Goal: Information Seeking & Learning: Learn about a topic

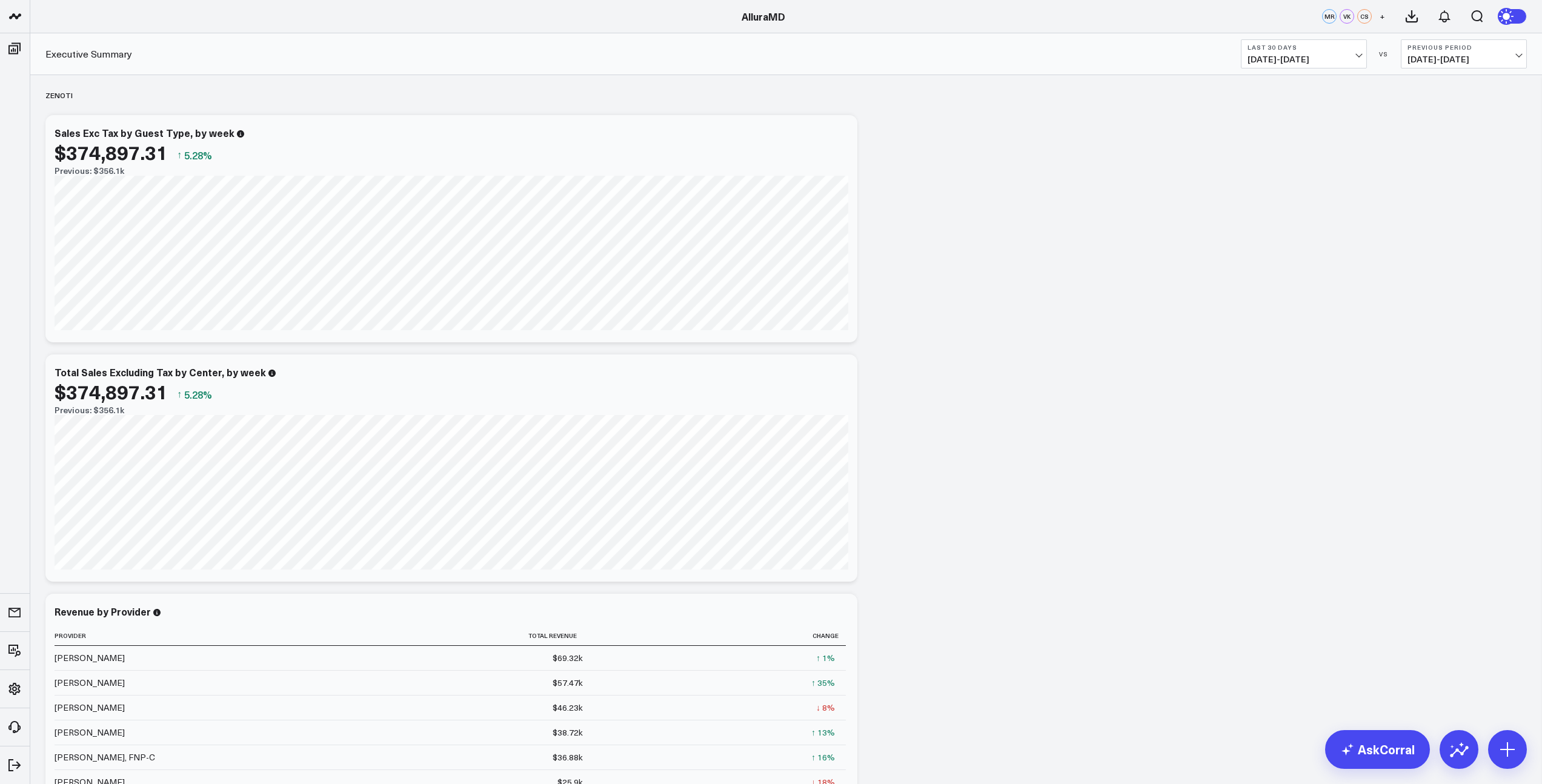
click at [1344, 58] on span "[DATE] - [DATE]" at bounding box center [1304, 59] width 113 height 9
click at [1302, 319] on link "MTD" at bounding box center [1304, 316] width 125 height 23
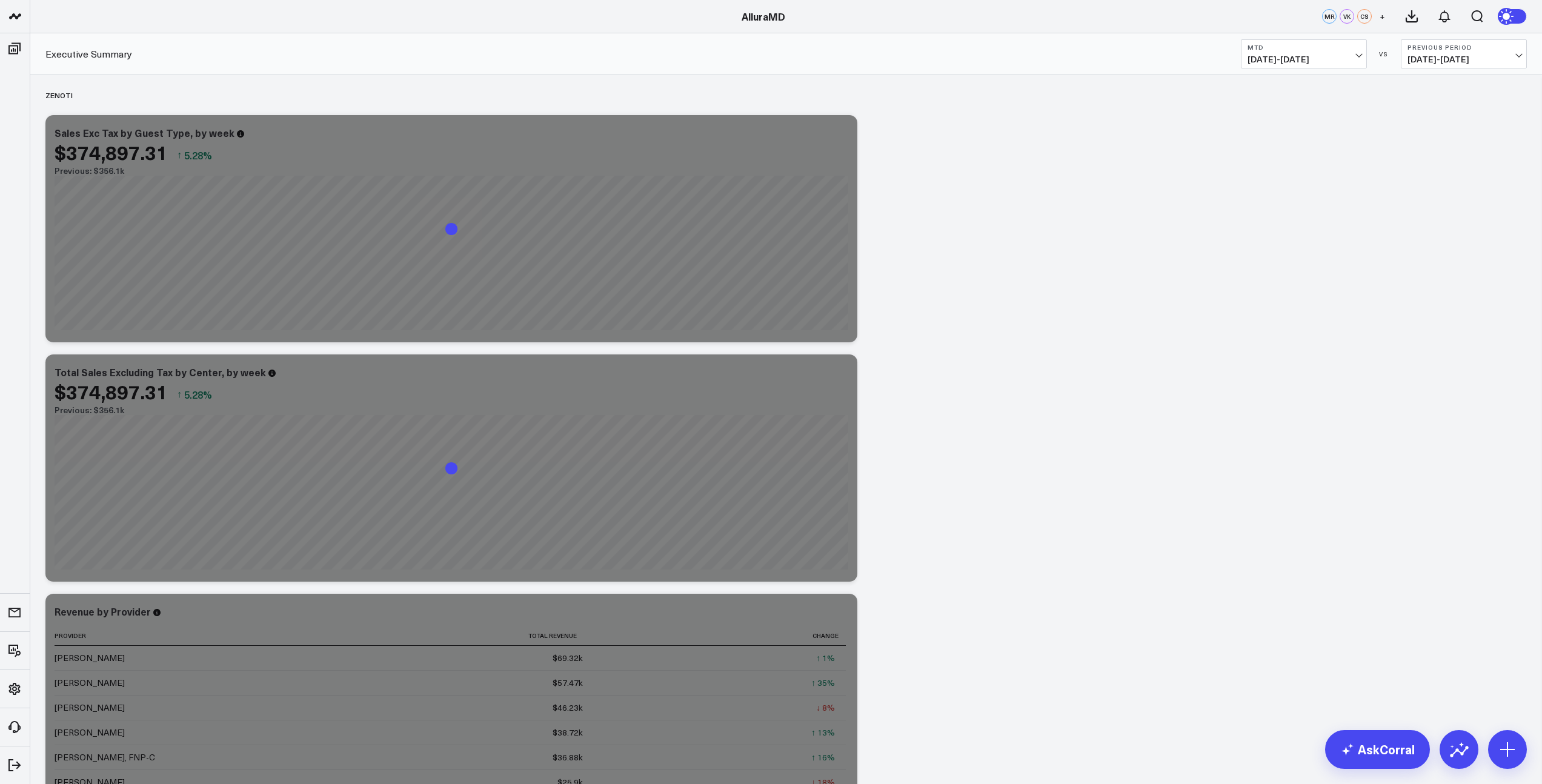
click at [1453, 58] on span "[DATE] - [DATE]" at bounding box center [1464, 59] width 113 height 9
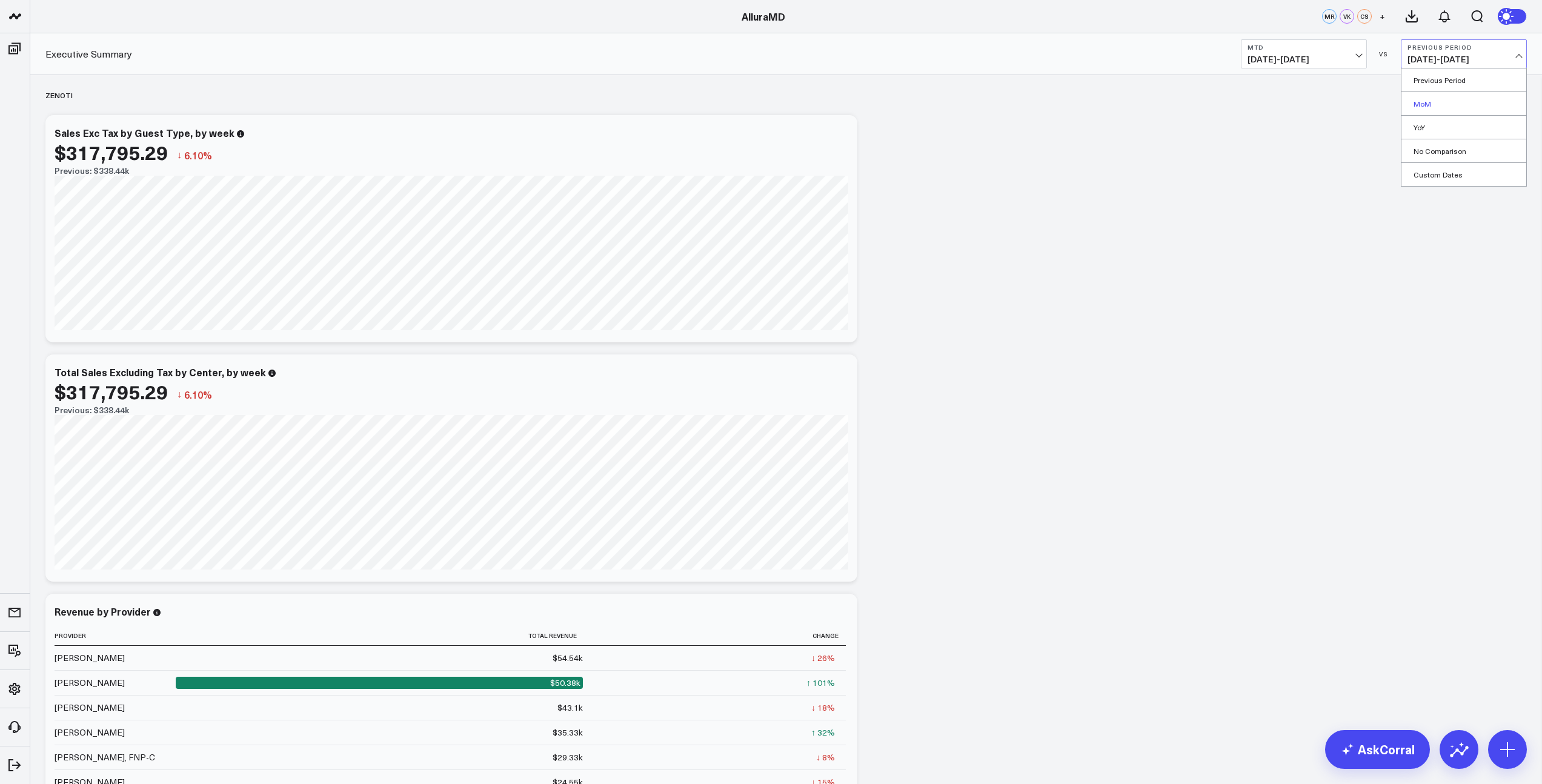
click at [1443, 101] on link "MoM" at bounding box center [1464, 104] width 125 height 23
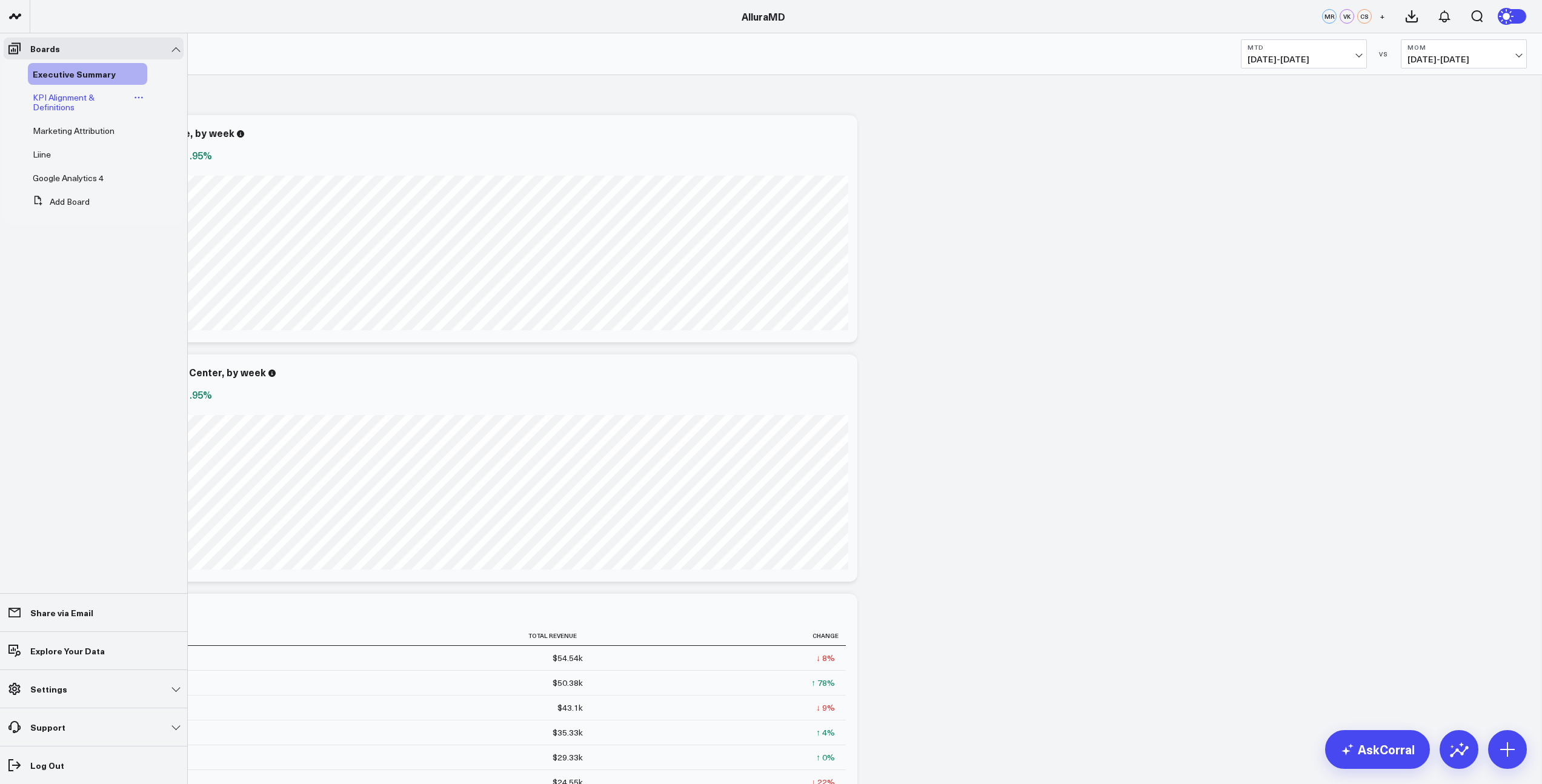
click at [55, 103] on span "KPI Alignment & Definitions" at bounding box center [64, 102] width 62 height 21
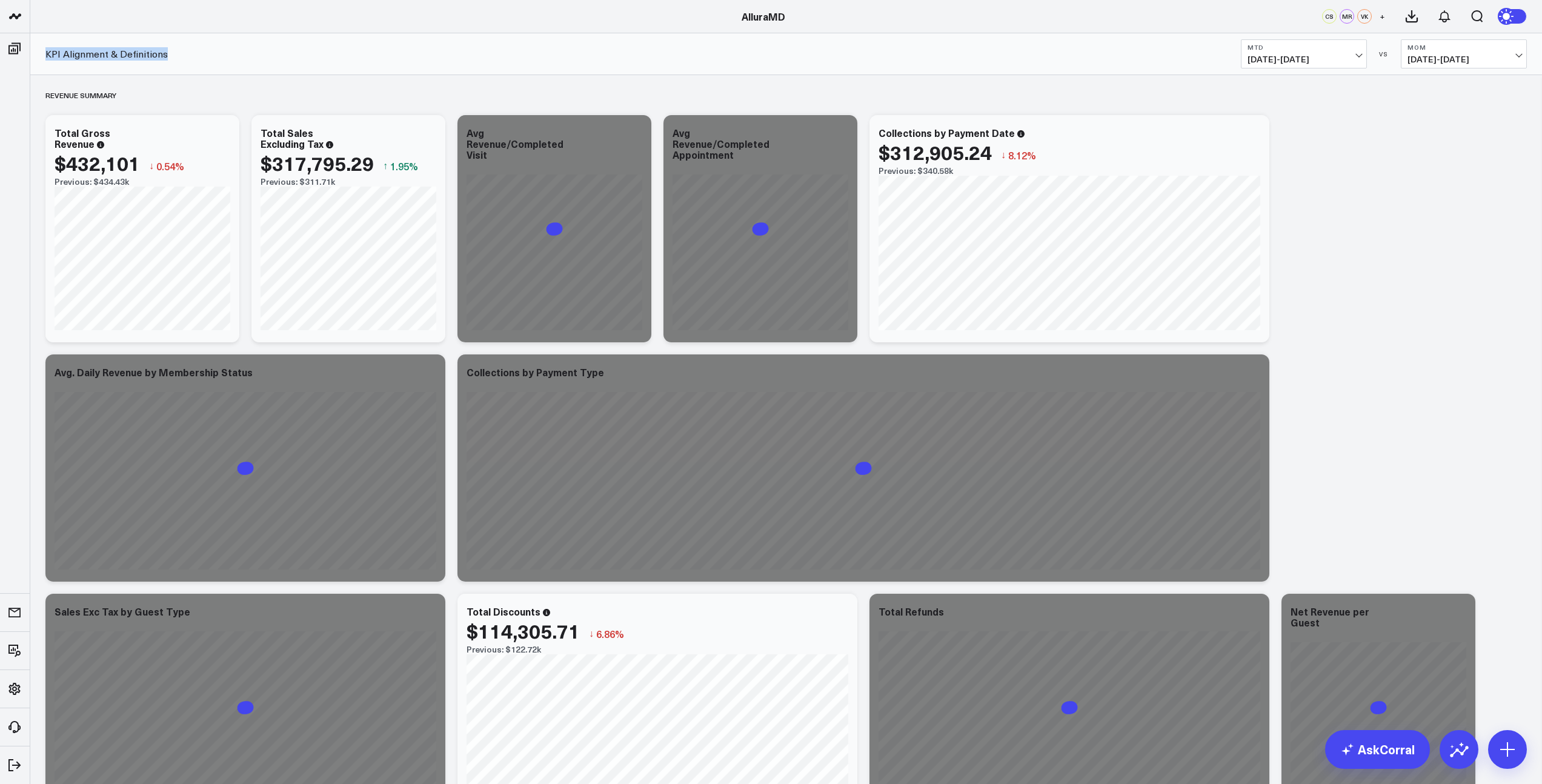
drag, startPoint x: 173, startPoint y: 54, endPoint x: 46, endPoint y: 53, distance: 127.0
click at [46, 53] on div "KPI Alignment & Definitions MTD [DATE] - [DATE] VS MoM [DEMOGRAPHIC_DATA][DATE]…" at bounding box center [786, 54] width 1511 height 42
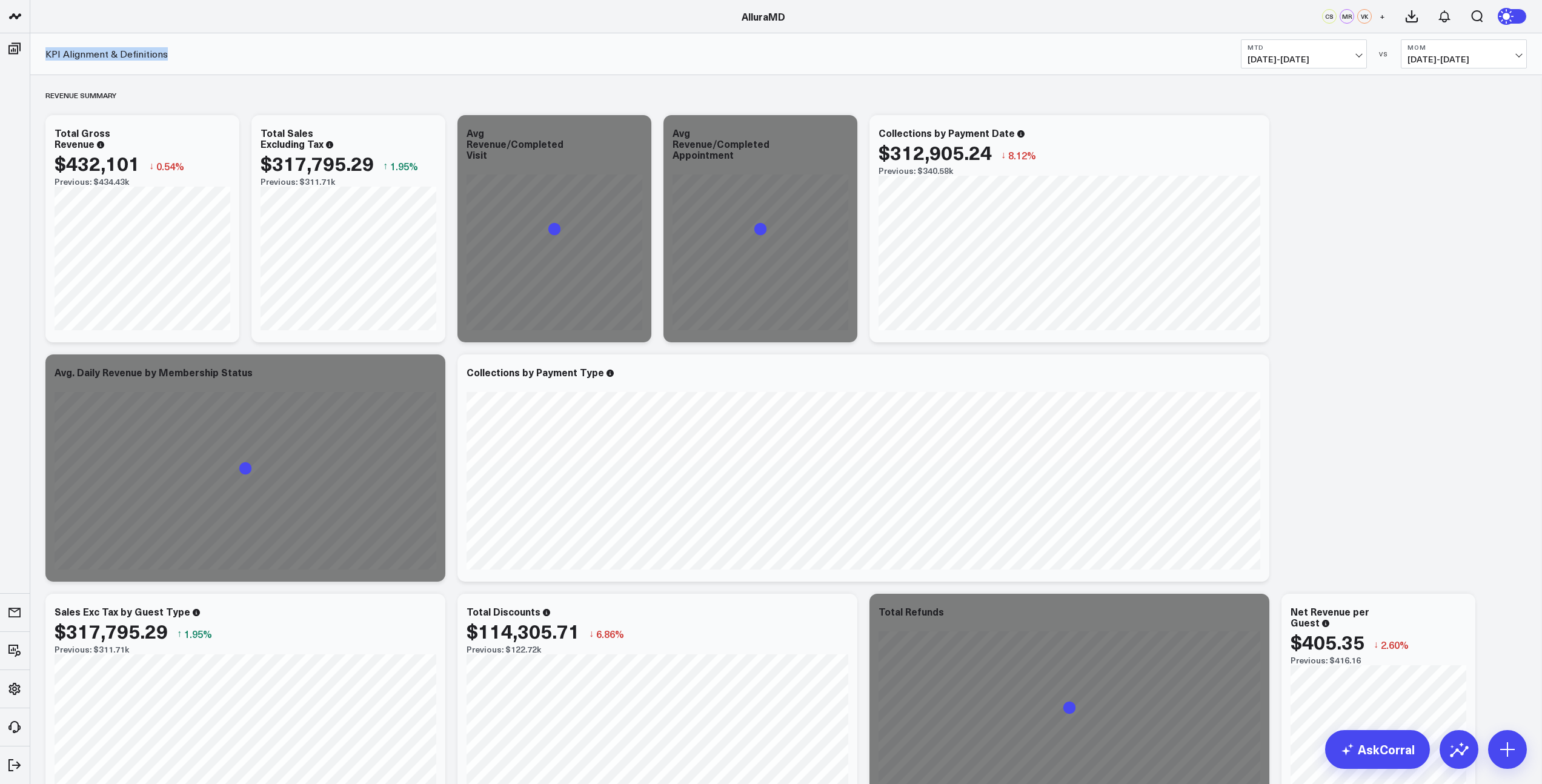
copy link "KPI Alignment & Definitions"
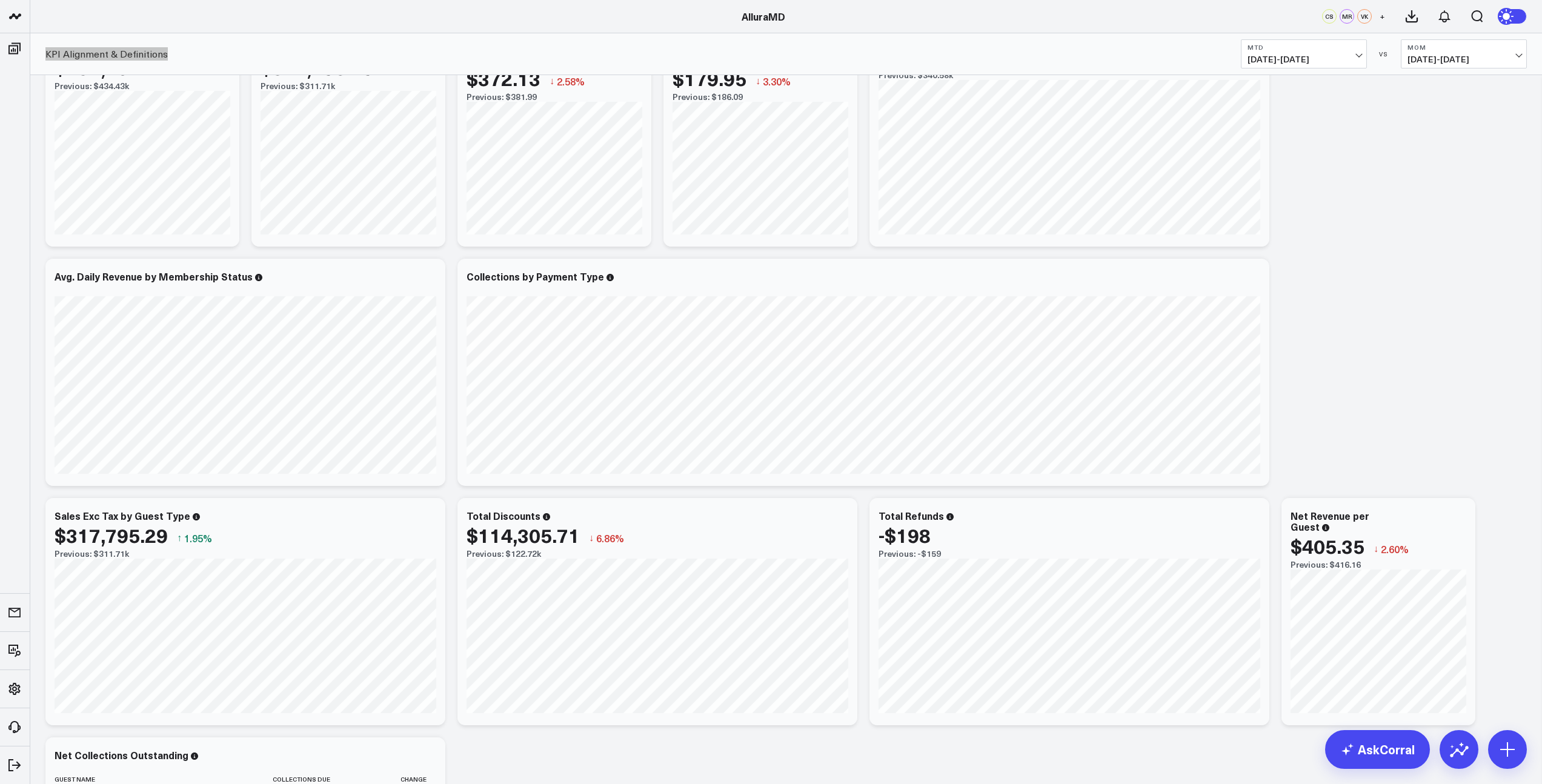
scroll to position [47, 0]
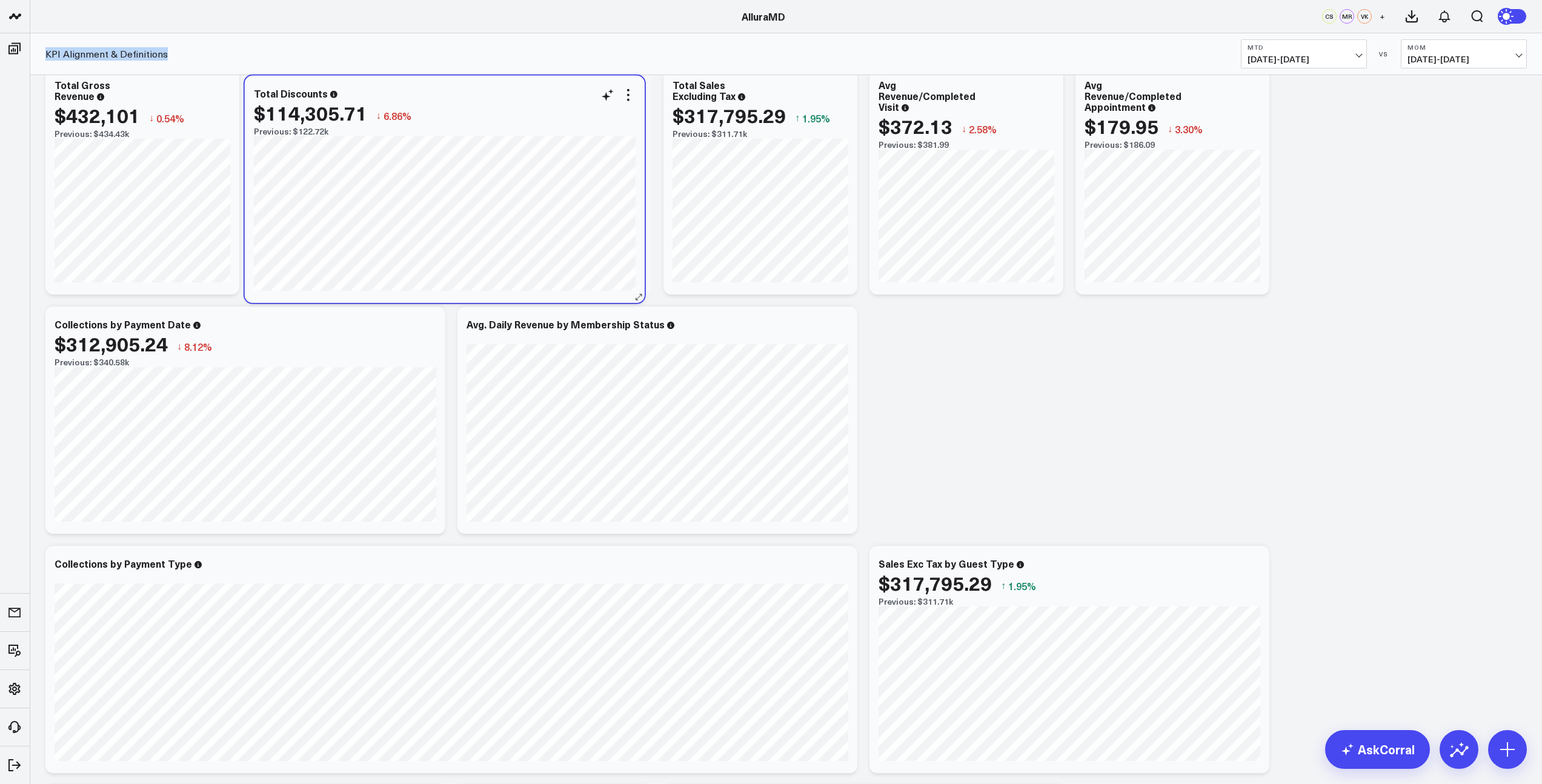
drag, startPoint x: 714, startPoint y: 560, endPoint x: 501, endPoint y: 89, distance: 516.9
click at [501, 89] on div "Total Discounts" at bounding box center [444, 93] width 381 height 11
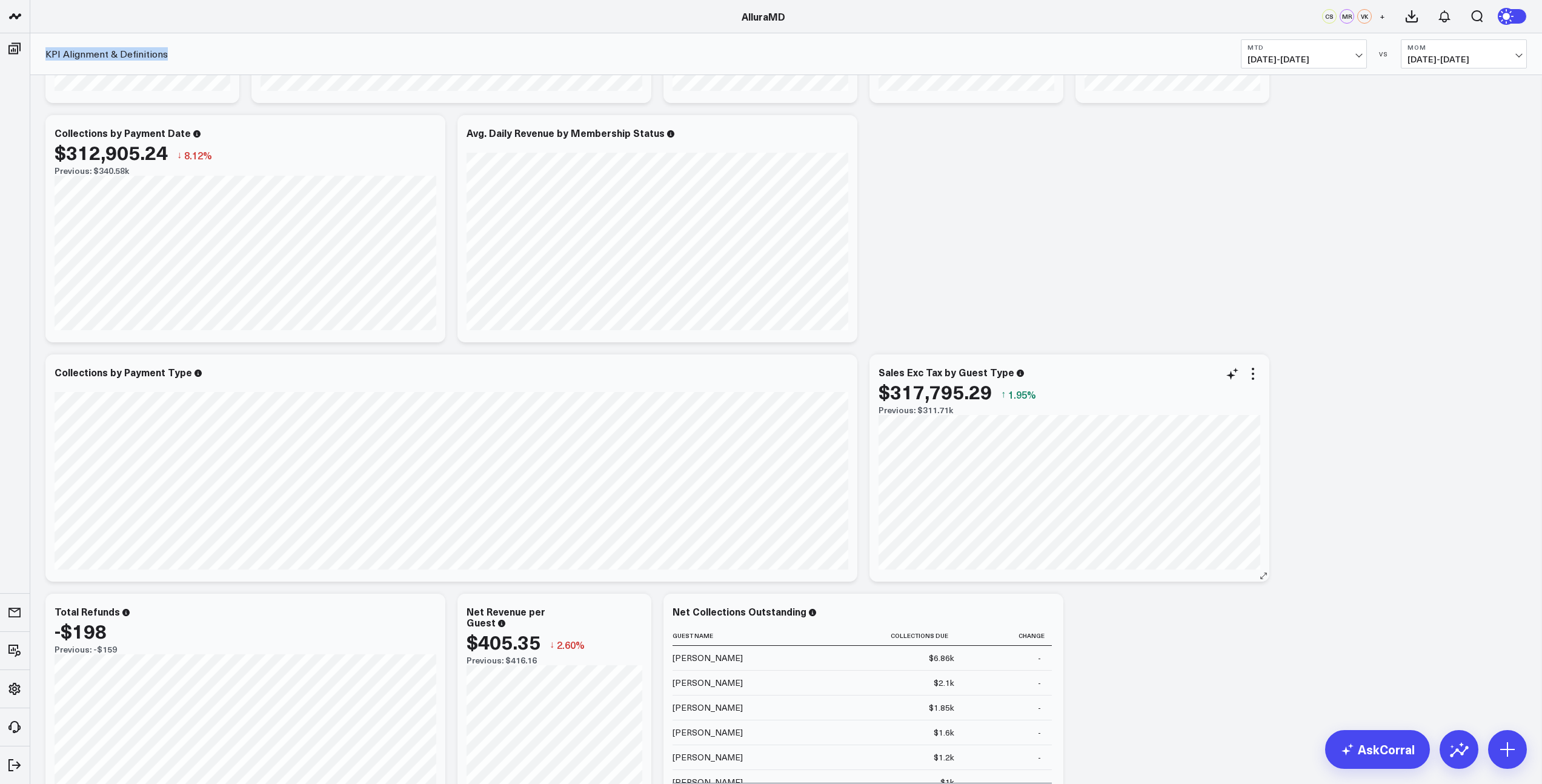
scroll to position [210, 0]
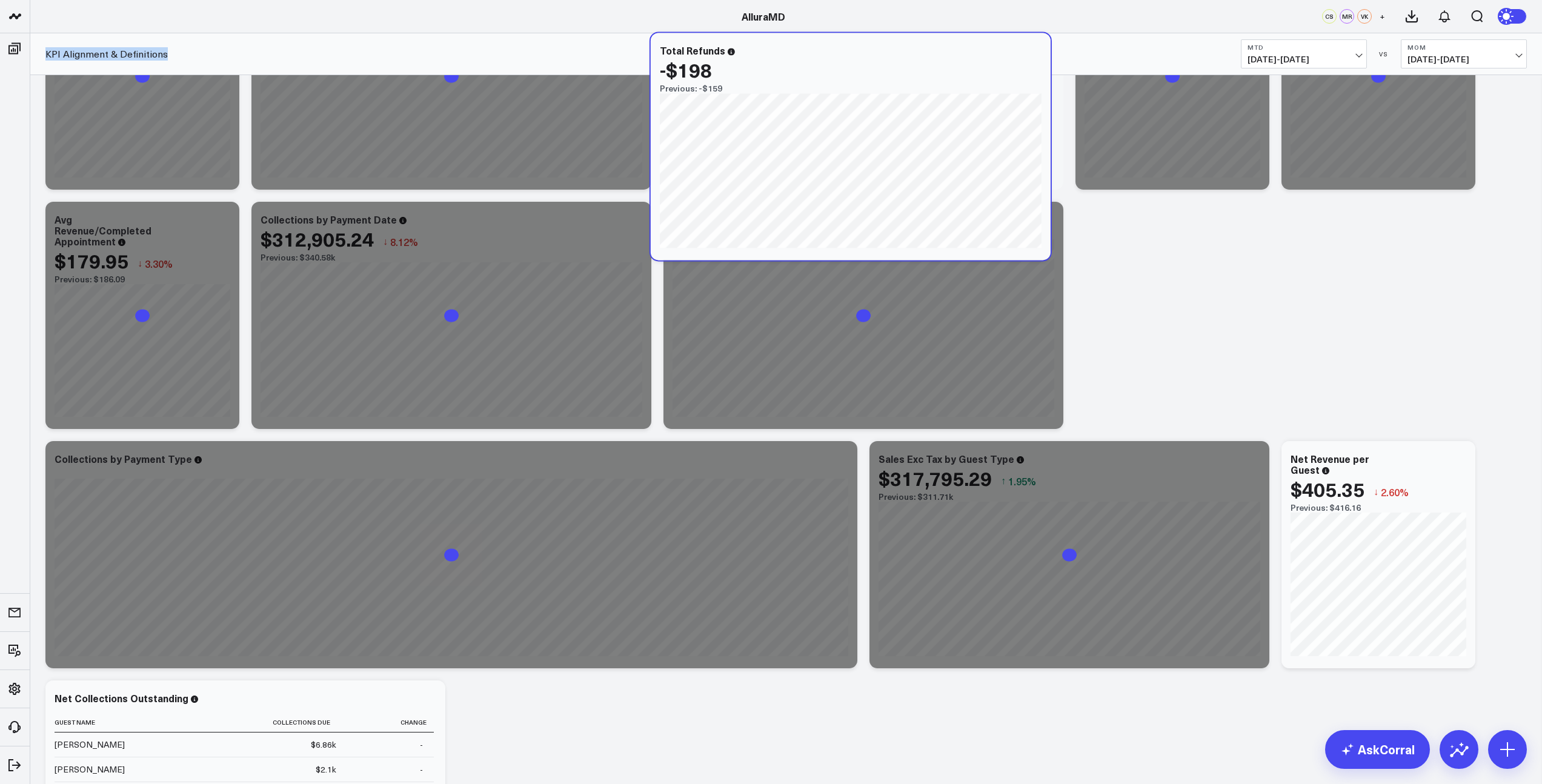
drag, startPoint x: 349, startPoint y: 642, endPoint x: 954, endPoint y: 50, distance: 846.5
click at [953, 50] on div "Total Refunds" at bounding box center [851, 50] width 381 height 11
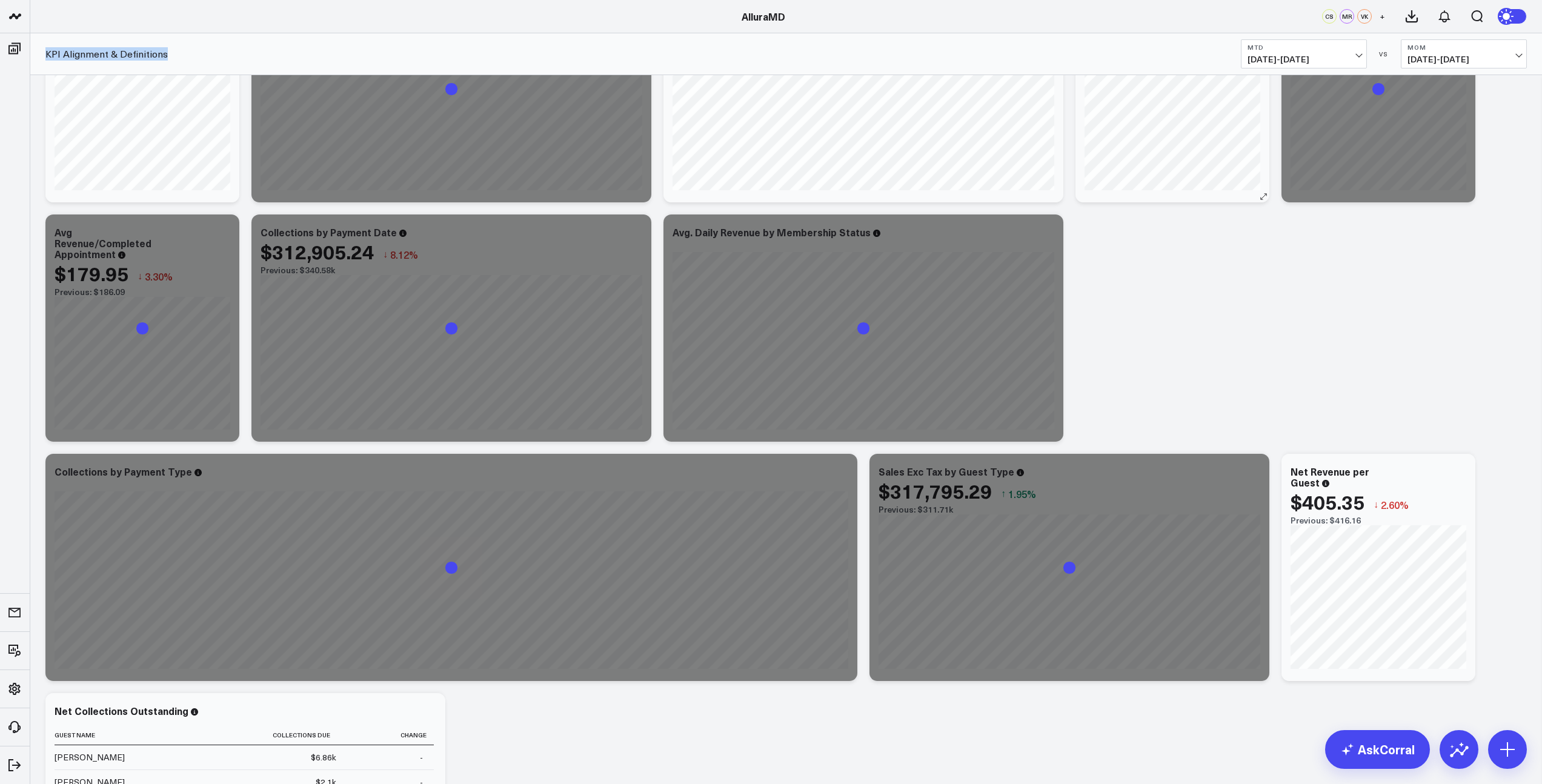
scroll to position [0, 0]
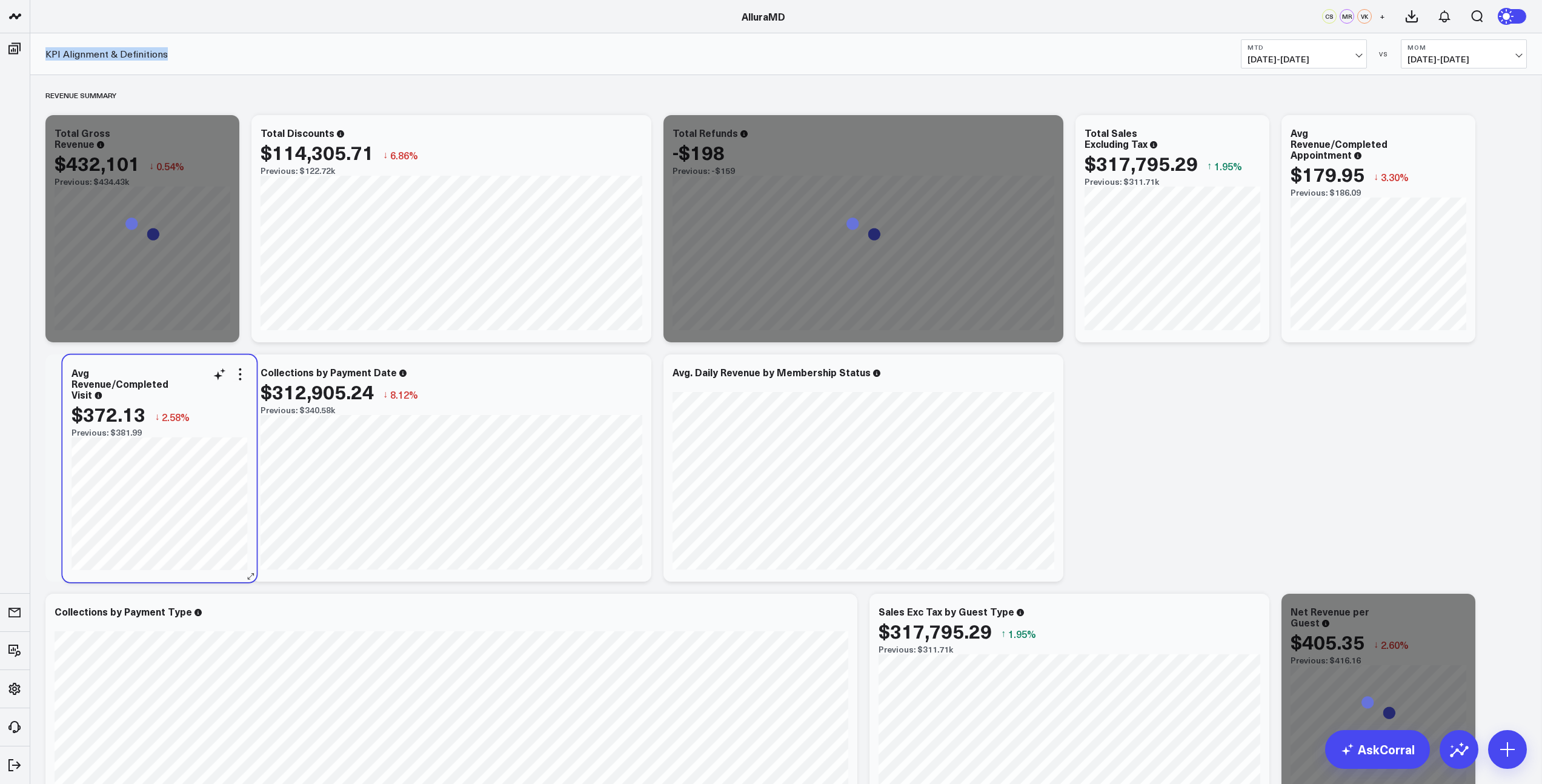
drag, startPoint x: 1373, startPoint y: 128, endPoint x: 156, endPoint y: 365, distance: 1239.9
click at [156, 365] on div "Avg Revenue/Completed Visit $372.13 ↓ 2.58% Previous: $381.99" at bounding box center [159, 468] width 194 height 227
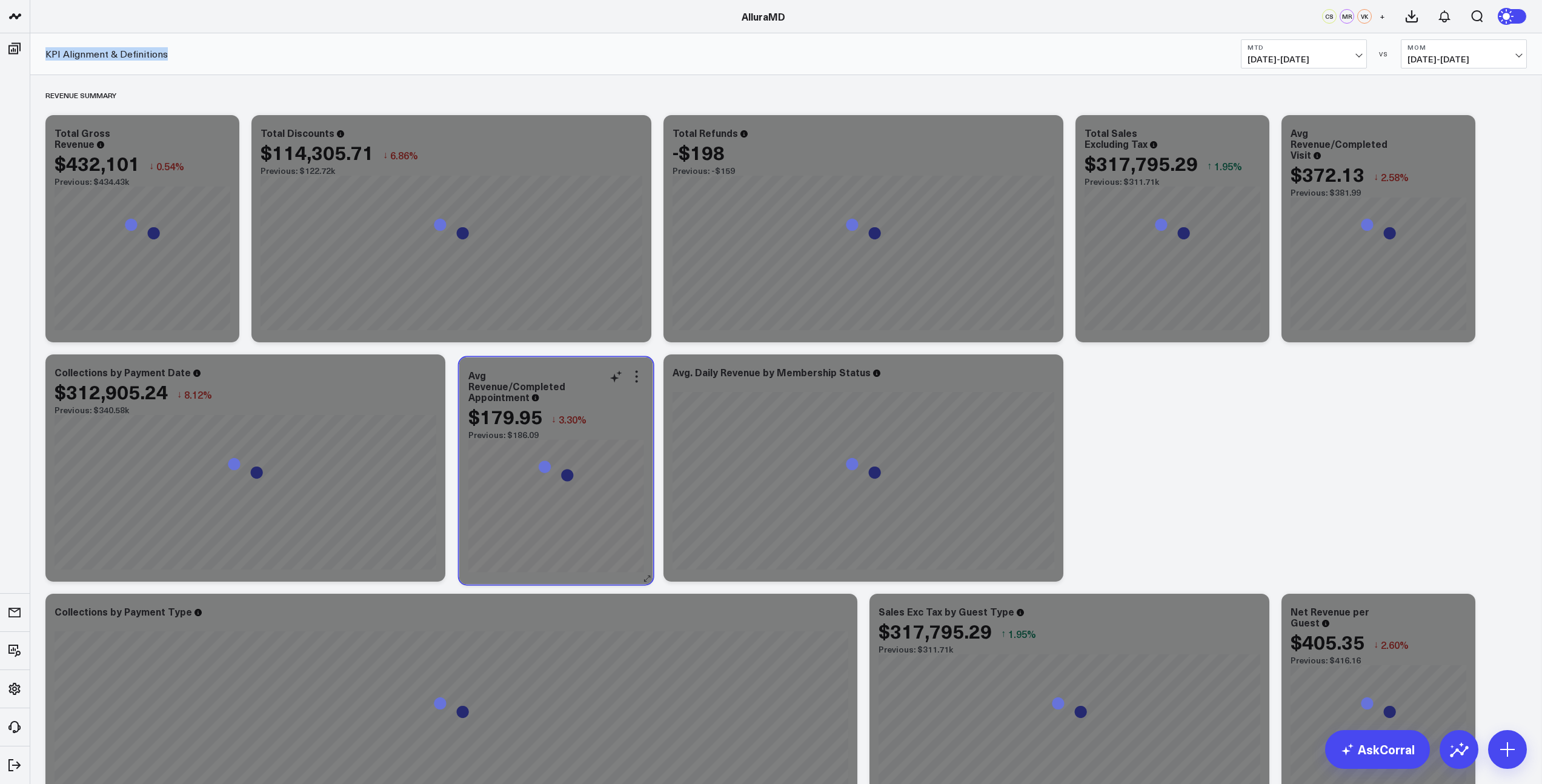
drag, startPoint x: 1389, startPoint y: 127, endPoint x: 568, endPoint y: 368, distance: 855.6
click at [567, 370] on div "Avg Revenue/Completed Appointment" at bounding box center [556, 386] width 175 height 33
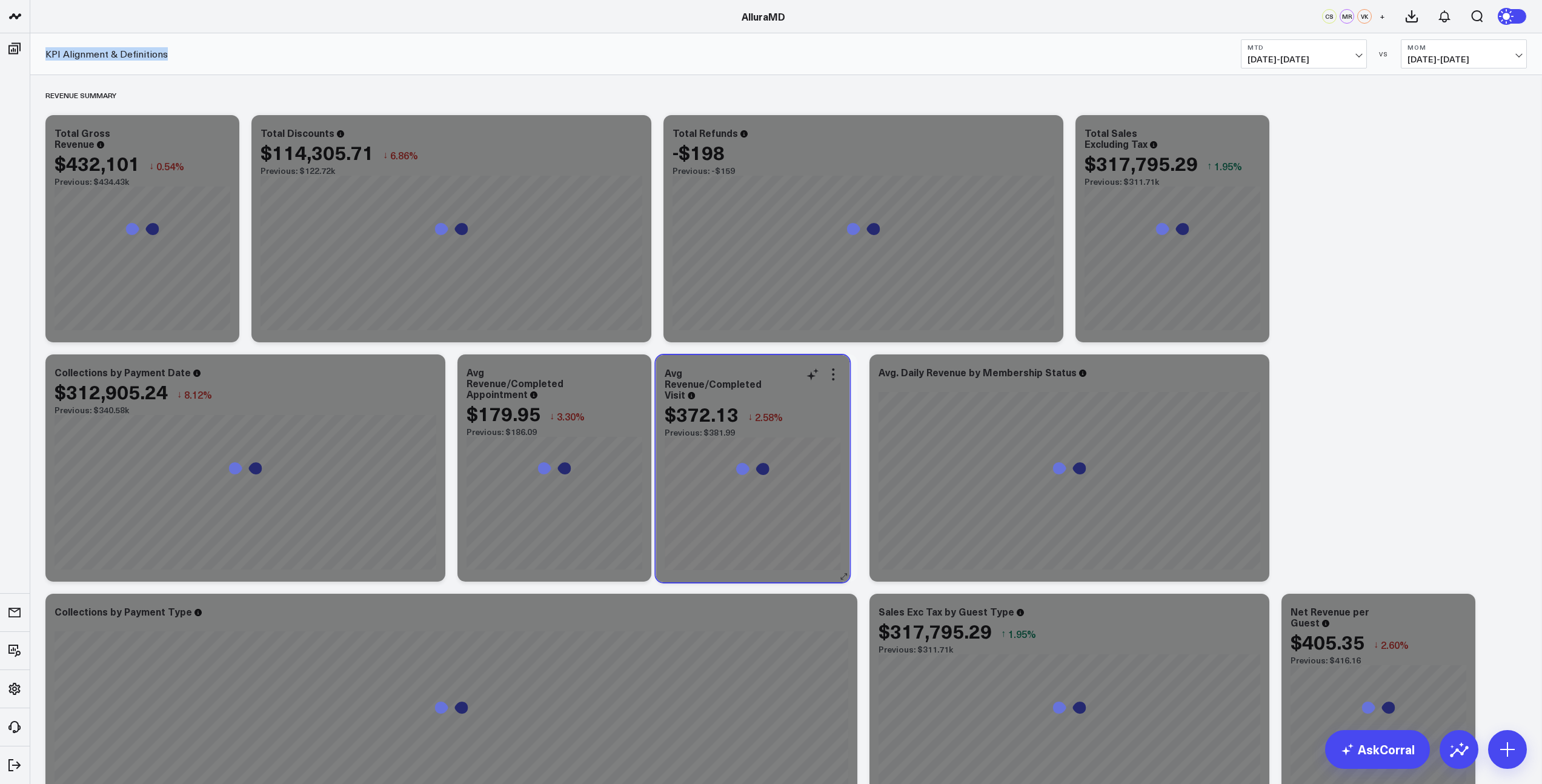
drag, startPoint x: 1402, startPoint y: 130, endPoint x: 779, endPoint y: 369, distance: 667.3
click at [778, 370] on div "Avg Revenue/Completed Visit" at bounding box center [752, 383] width 175 height 33
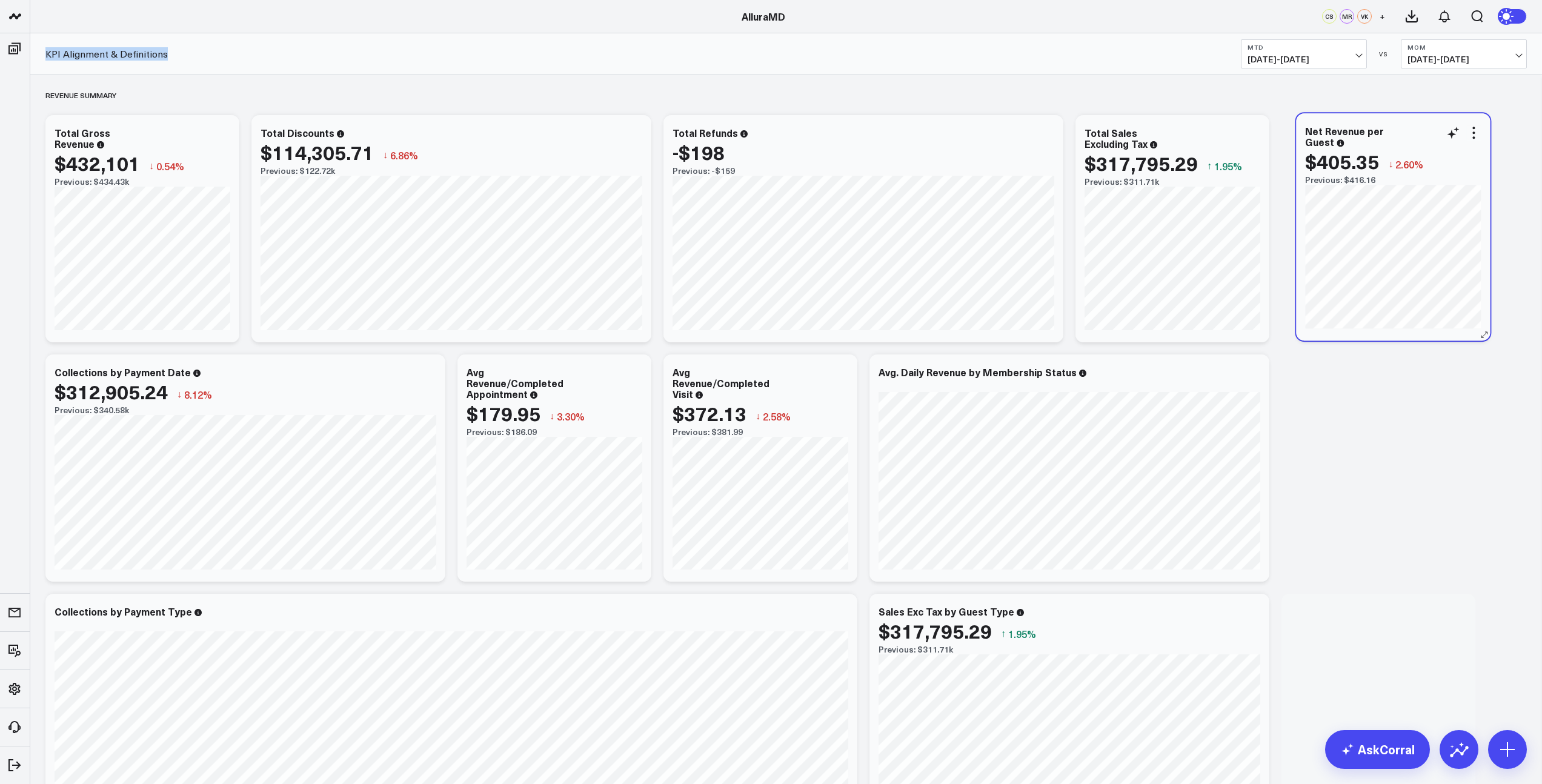
drag, startPoint x: 1384, startPoint y: 608, endPoint x: 1399, endPoint y: 130, distance: 478.2
click at [1399, 130] on div "Net Revenue per Guest" at bounding box center [1393, 137] width 175 height 22
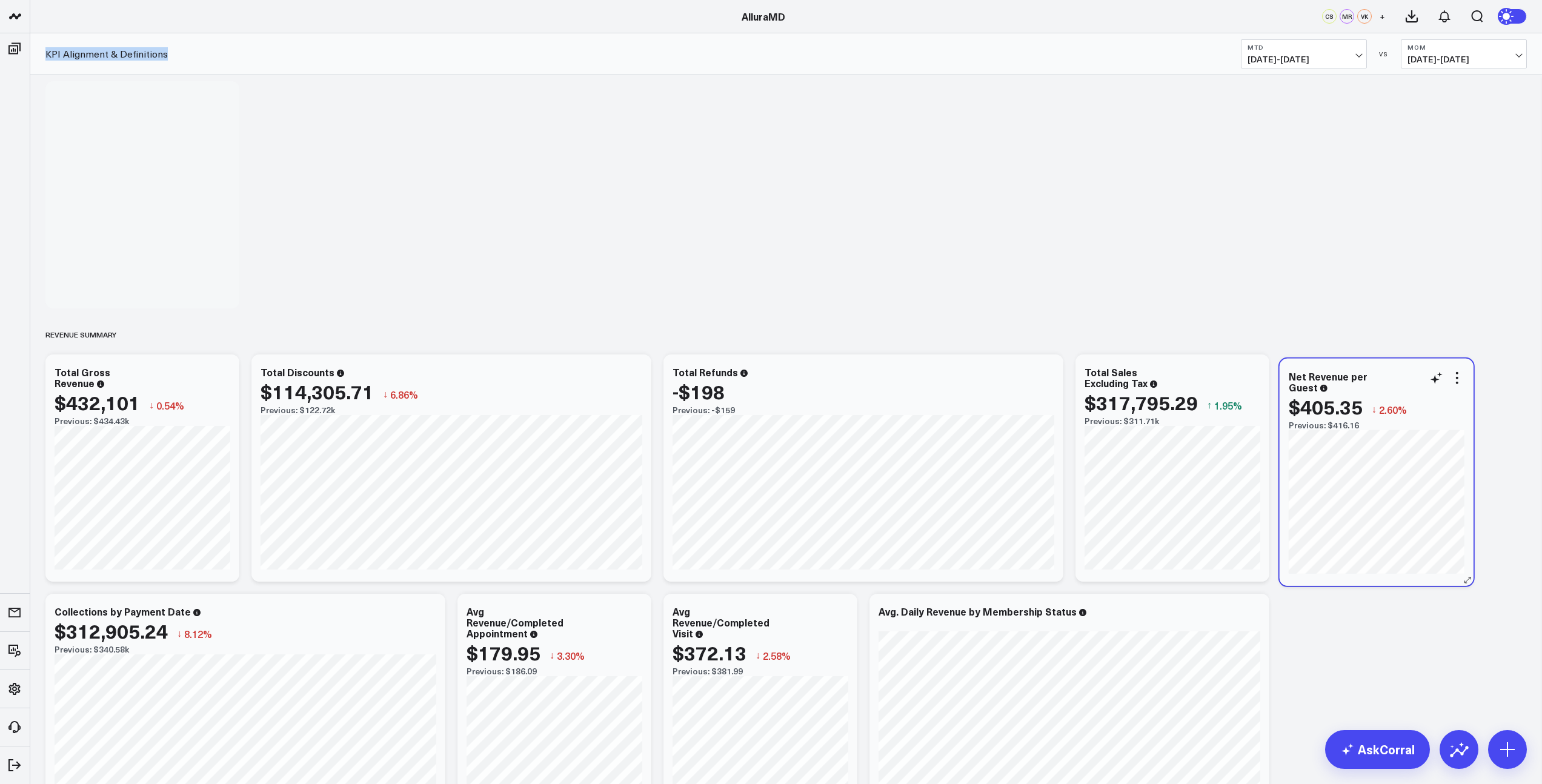
drag, startPoint x: 1402, startPoint y: 606, endPoint x: 1402, endPoint y: 378, distance: 228.0
click at [1402, 378] on div "Net Revenue per Guest" at bounding box center [1376, 381] width 175 height 22
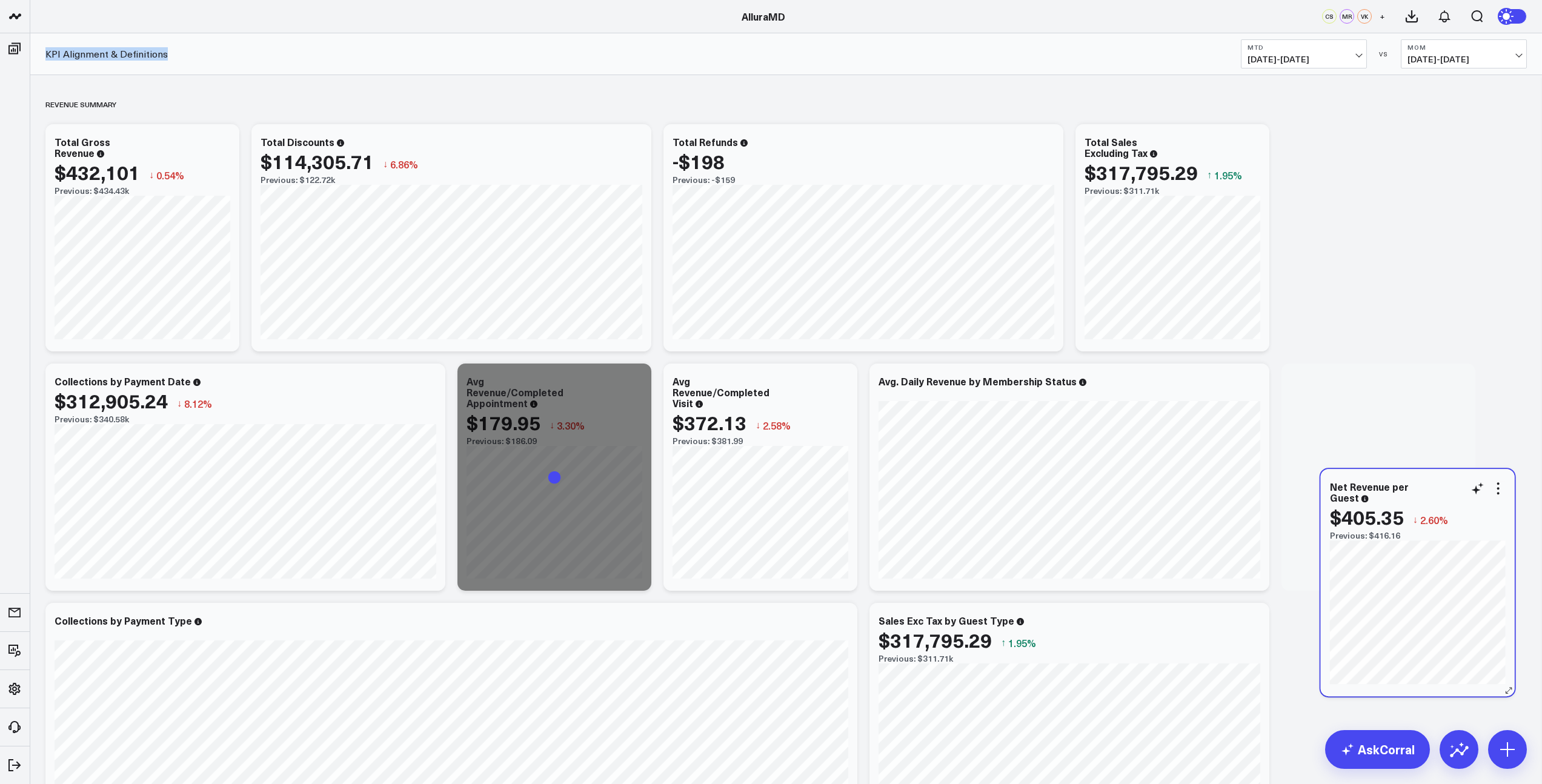
drag, startPoint x: 221, startPoint y: 132, endPoint x: 1442, endPoint y: 489, distance: 1272.1
click at [1442, 489] on div "Net Revenue per Guest" at bounding box center [1418, 492] width 175 height 22
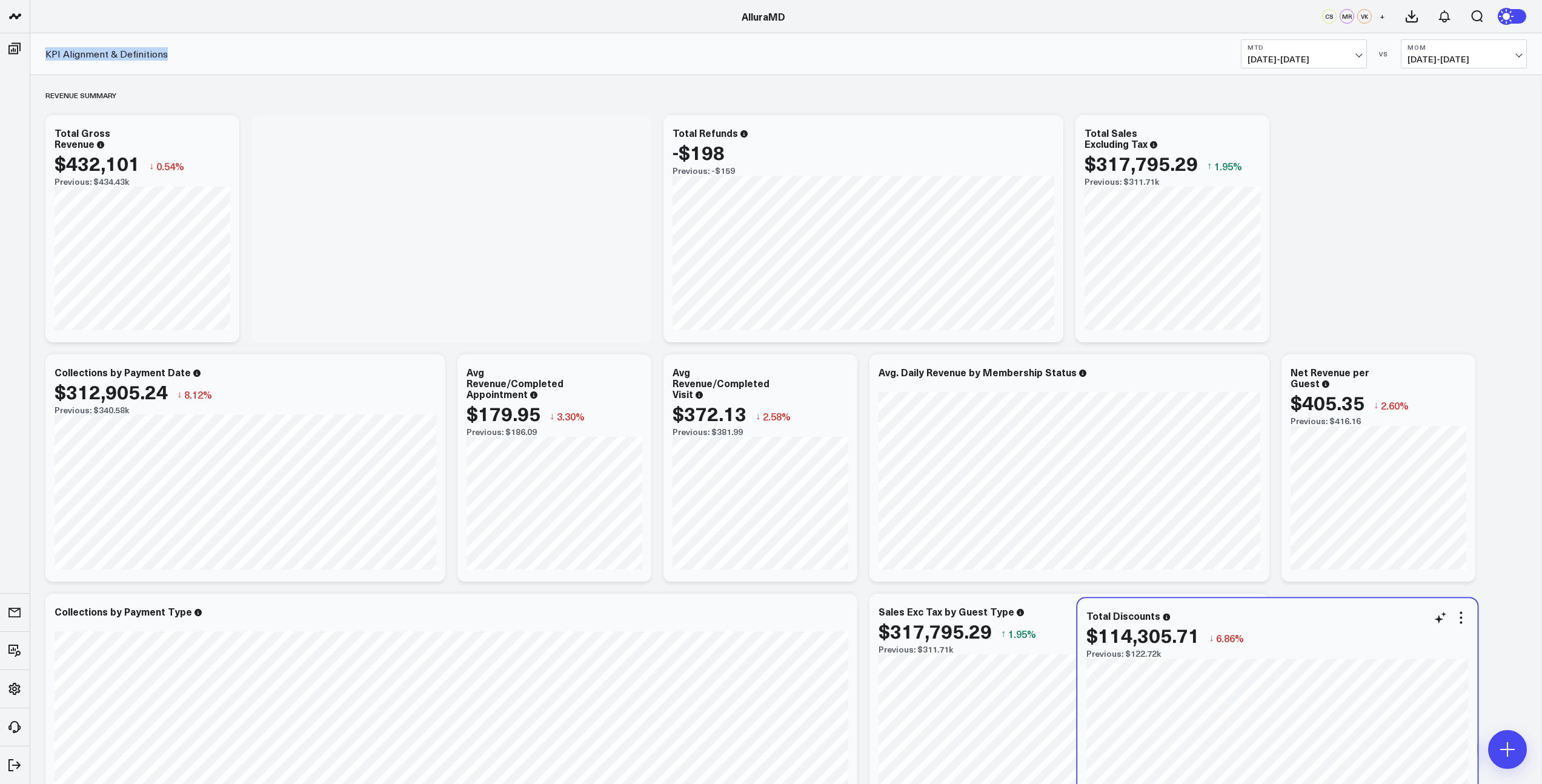
drag, startPoint x: 443, startPoint y: 130, endPoint x: 1269, endPoint y: 614, distance: 957.4
click at [1269, 614] on div "Total Discounts" at bounding box center [1277, 615] width 381 height 11
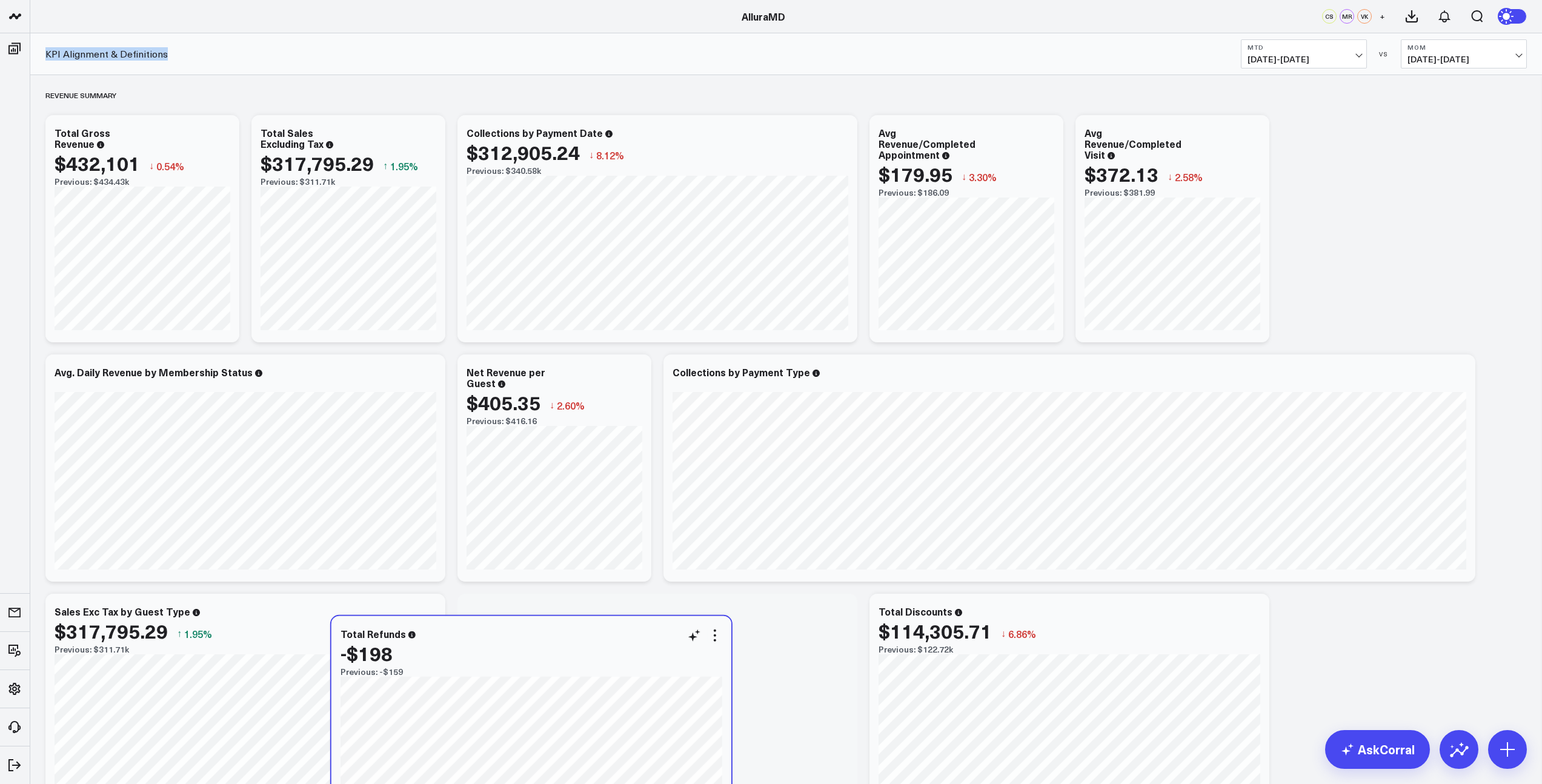
drag, startPoint x: 412, startPoint y: 134, endPoint x: 460, endPoint y: 637, distance: 505.3
click at [460, 637] on div "Total Refunds" at bounding box center [531, 633] width 381 height 11
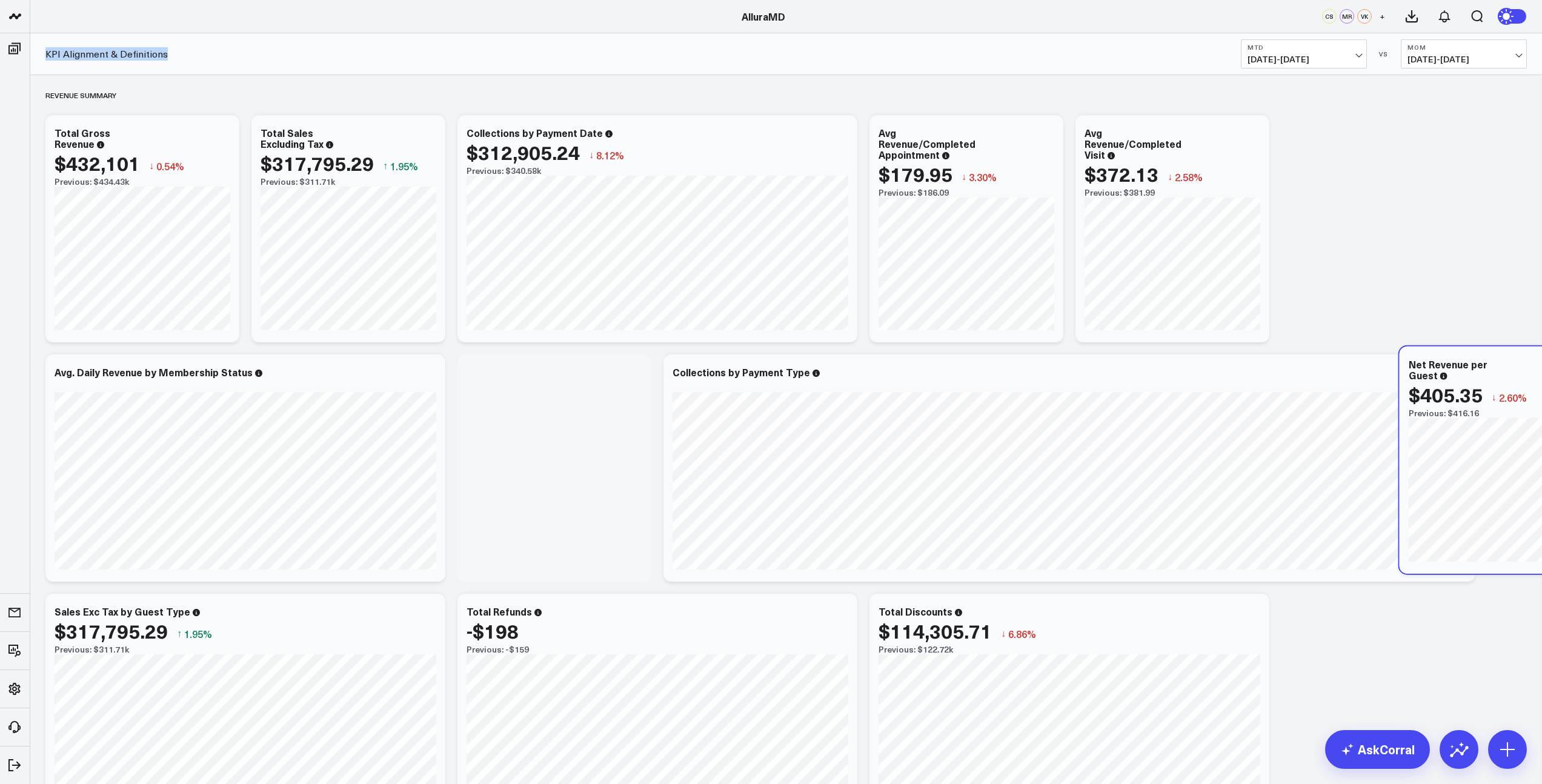
drag, startPoint x: 567, startPoint y: 373, endPoint x: 1508, endPoint y: 366, distance: 941.0
click at [1508, 366] on div "Net Revenue per Guest" at bounding box center [1497, 370] width 175 height 22
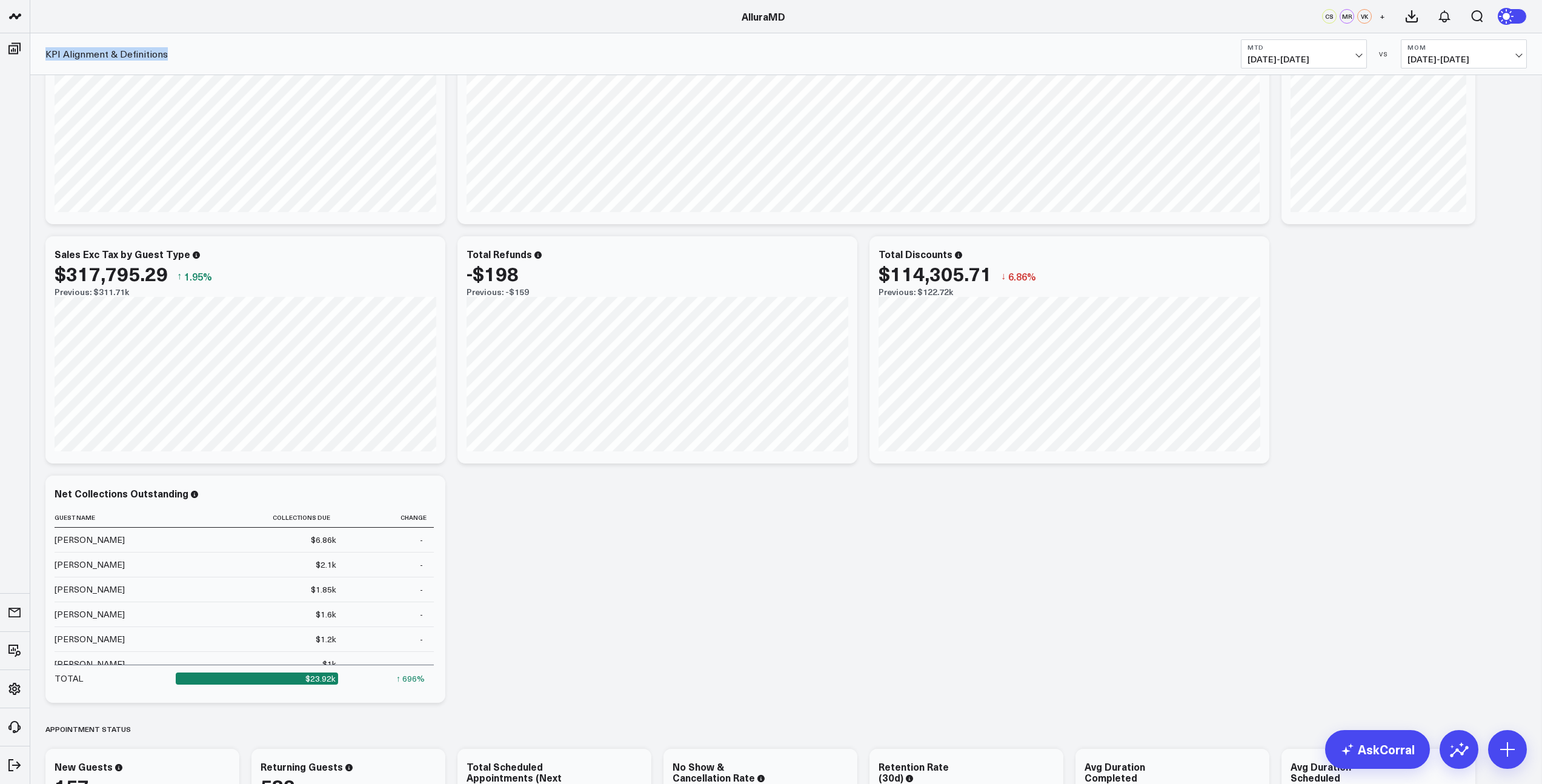
scroll to position [355, 0]
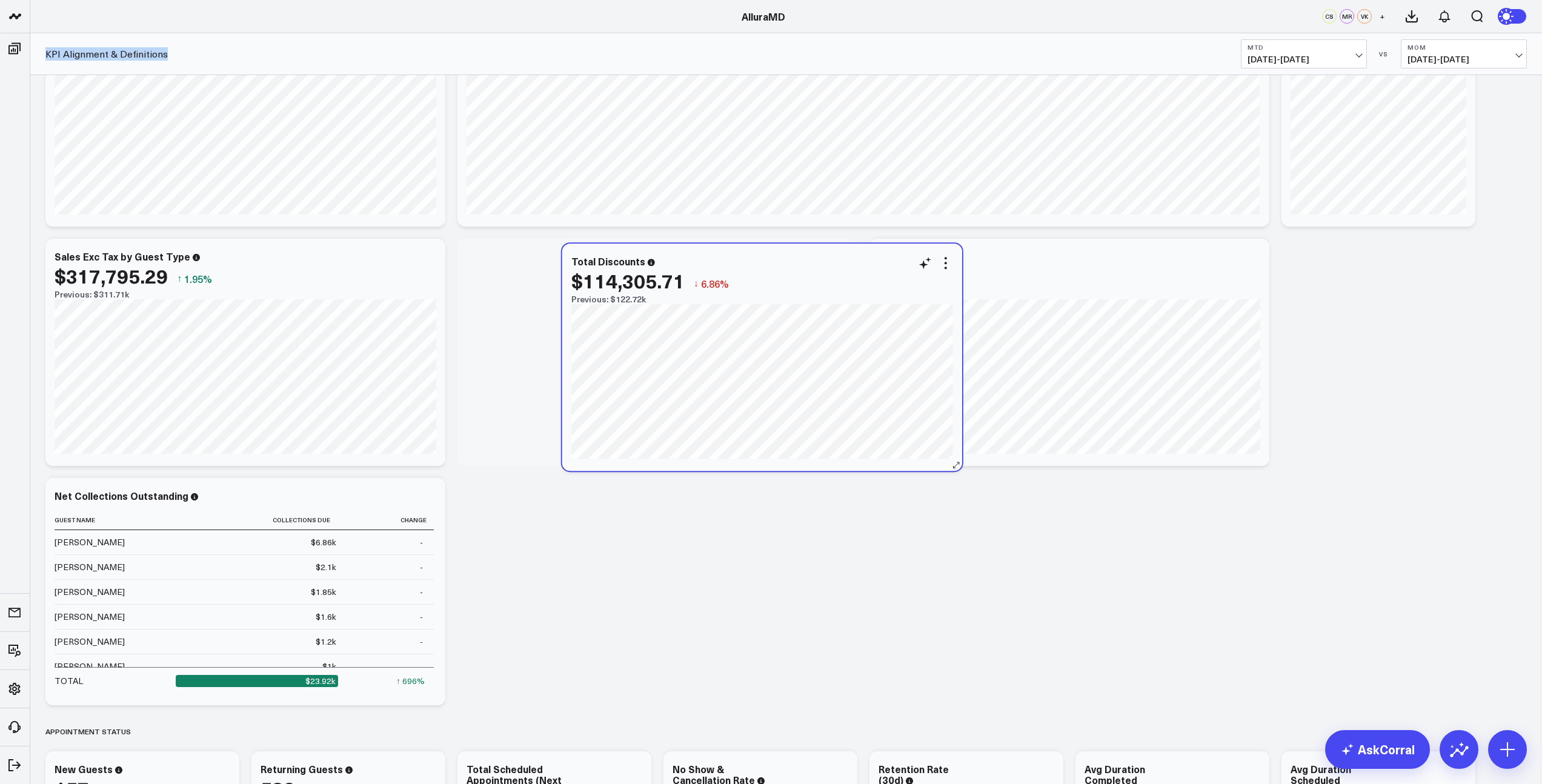
drag, startPoint x: 1104, startPoint y: 262, endPoint x: 797, endPoint y: 267, distance: 307.0
click at [797, 267] on div "Total Discounts $114,305.71 ↓ 6.86% Previous: $122.72k" at bounding box center [762, 280] width 381 height 48
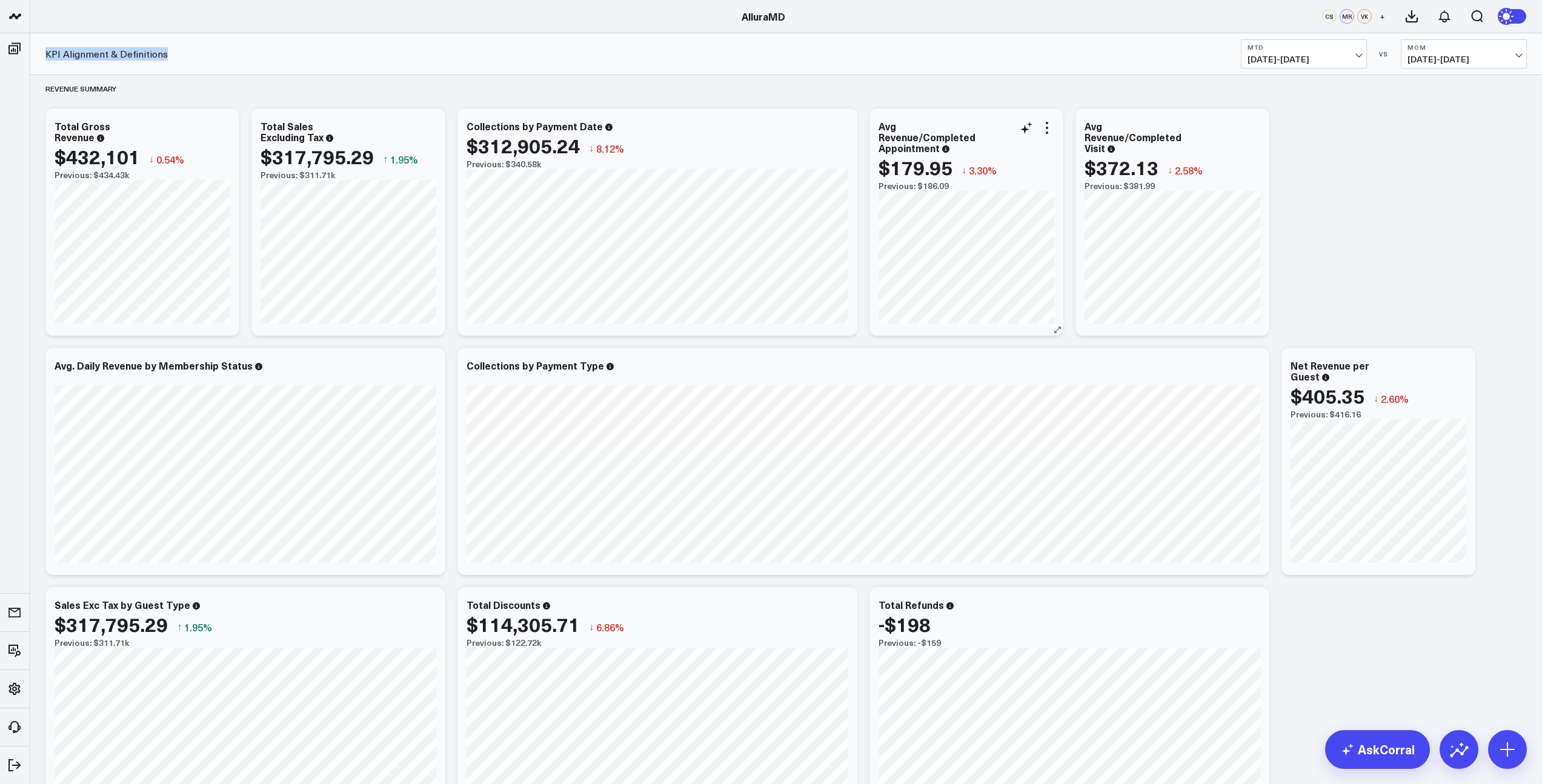
scroll to position [9, 0]
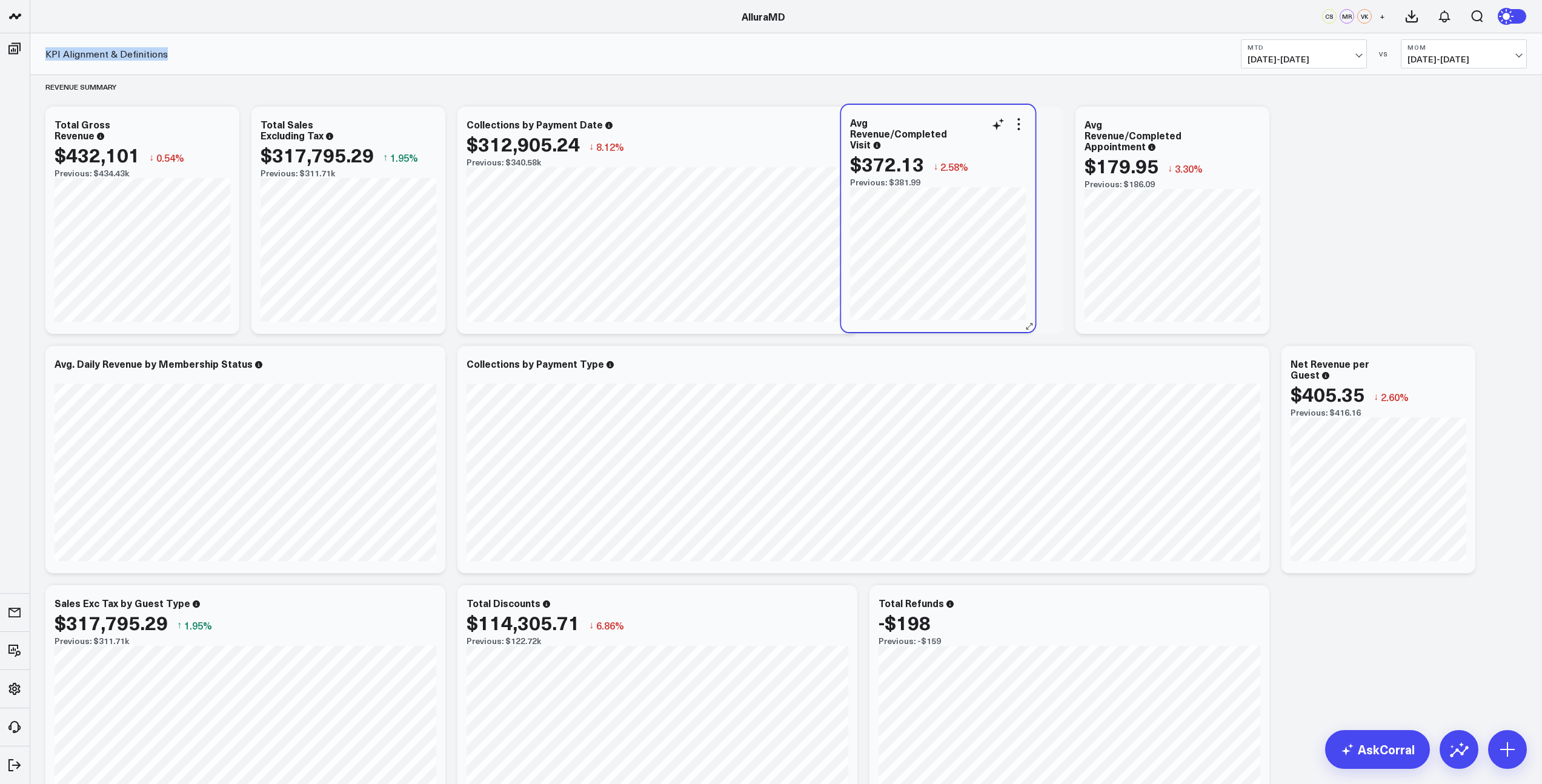
drag, startPoint x: 1188, startPoint y: 126, endPoint x: 982, endPoint y: 126, distance: 206.0
click at [981, 126] on div "Avg Revenue/Completed Visit" at bounding box center [938, 133] width 175 height 33
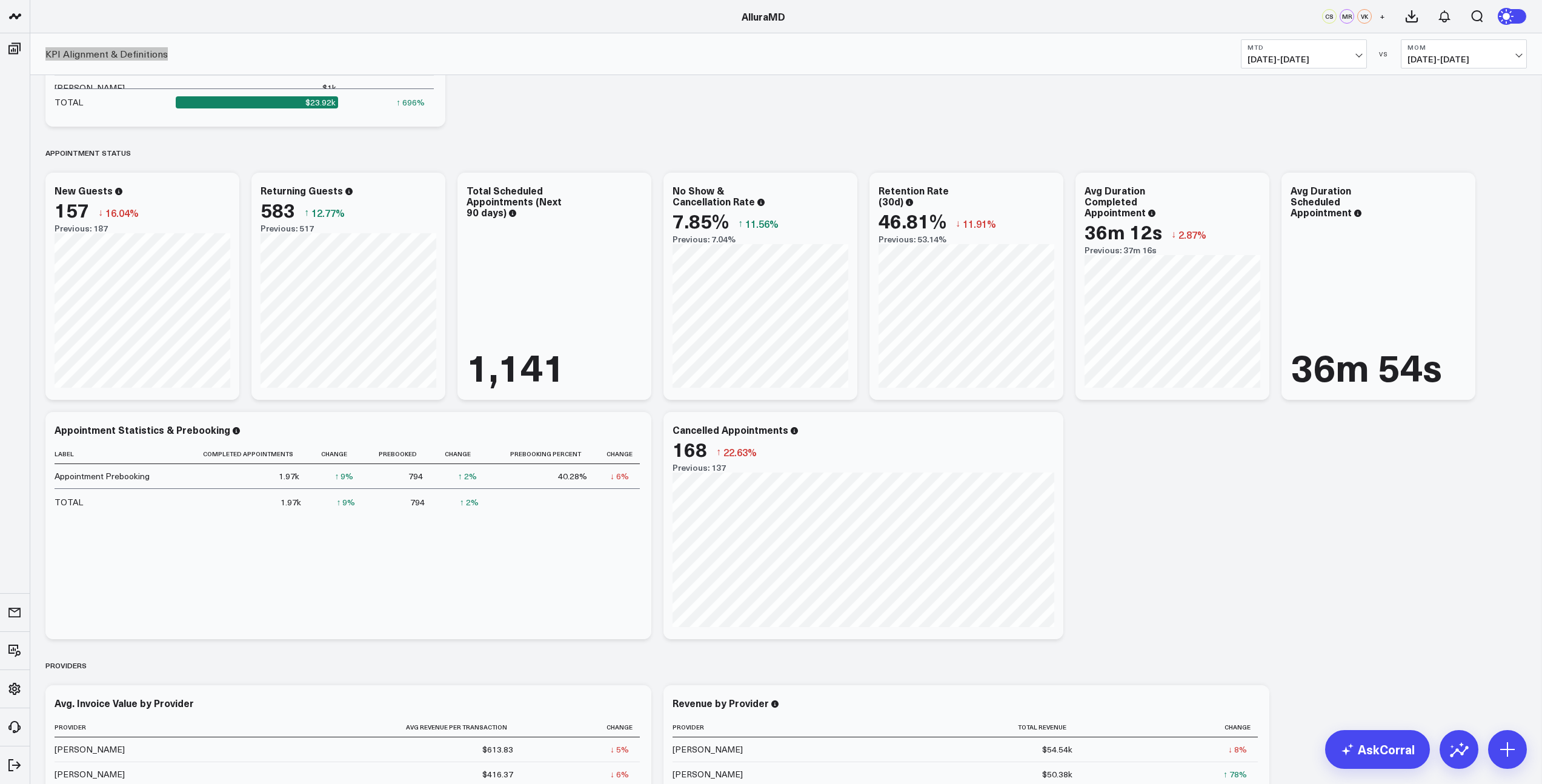
scroll to position [932, 0]
click at [471, 192] on div "Total Scheduled Appointments (Next 90 days)" at bounding box center [514, 202] width 95 height 35
drag, startPoint x: 504, startPoint y: 214, endPoint x: 466, endPoint y: 191, distance: 44.4
click at [466, 191] on div "Total Scheduled Appointments (Next 90 days)" at bounding box center [514, 202] width 95 height 35
copy div "Total Scheduled Appointments (Next 90 days)"
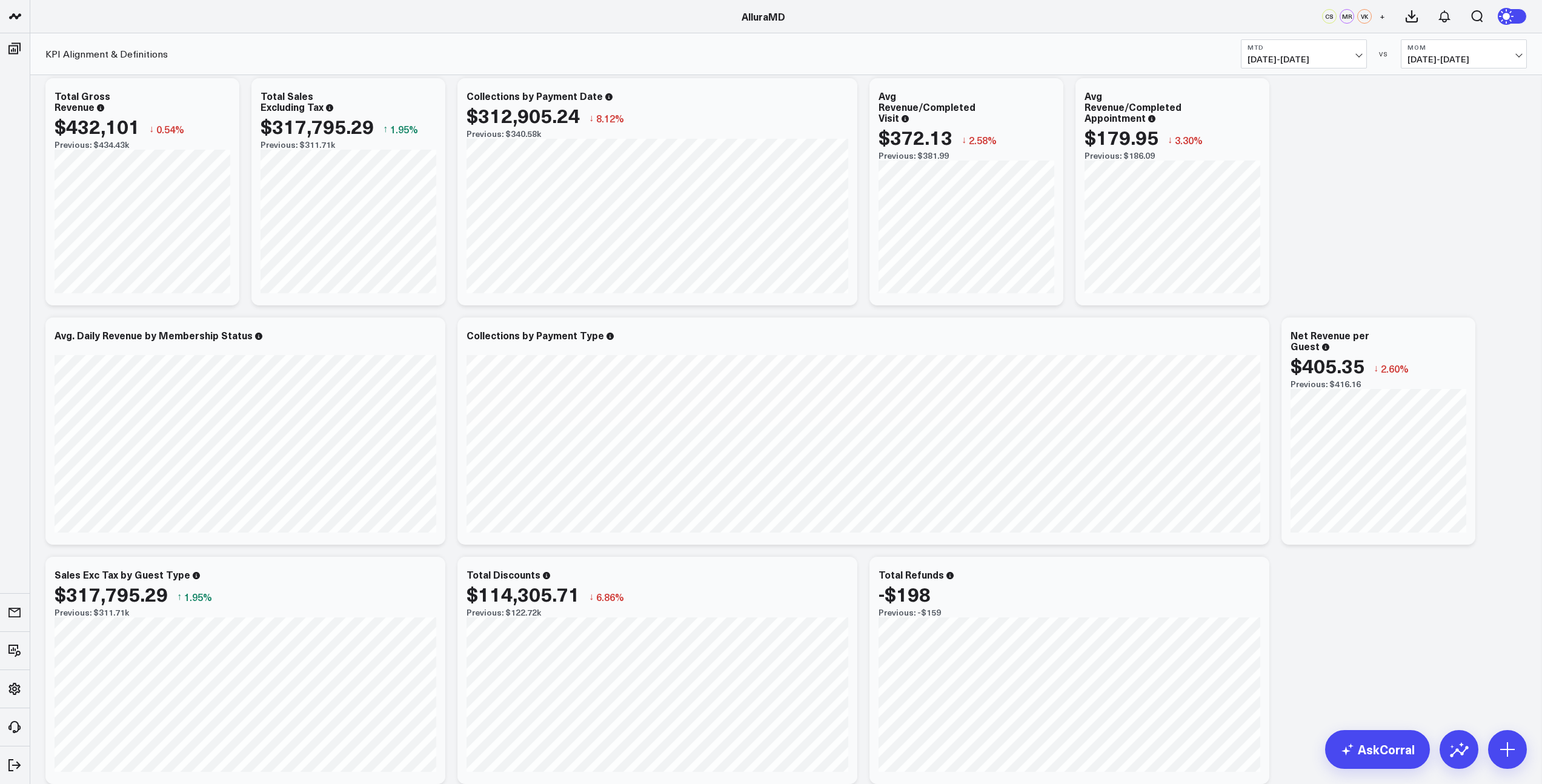
scroll to position [0, 0]
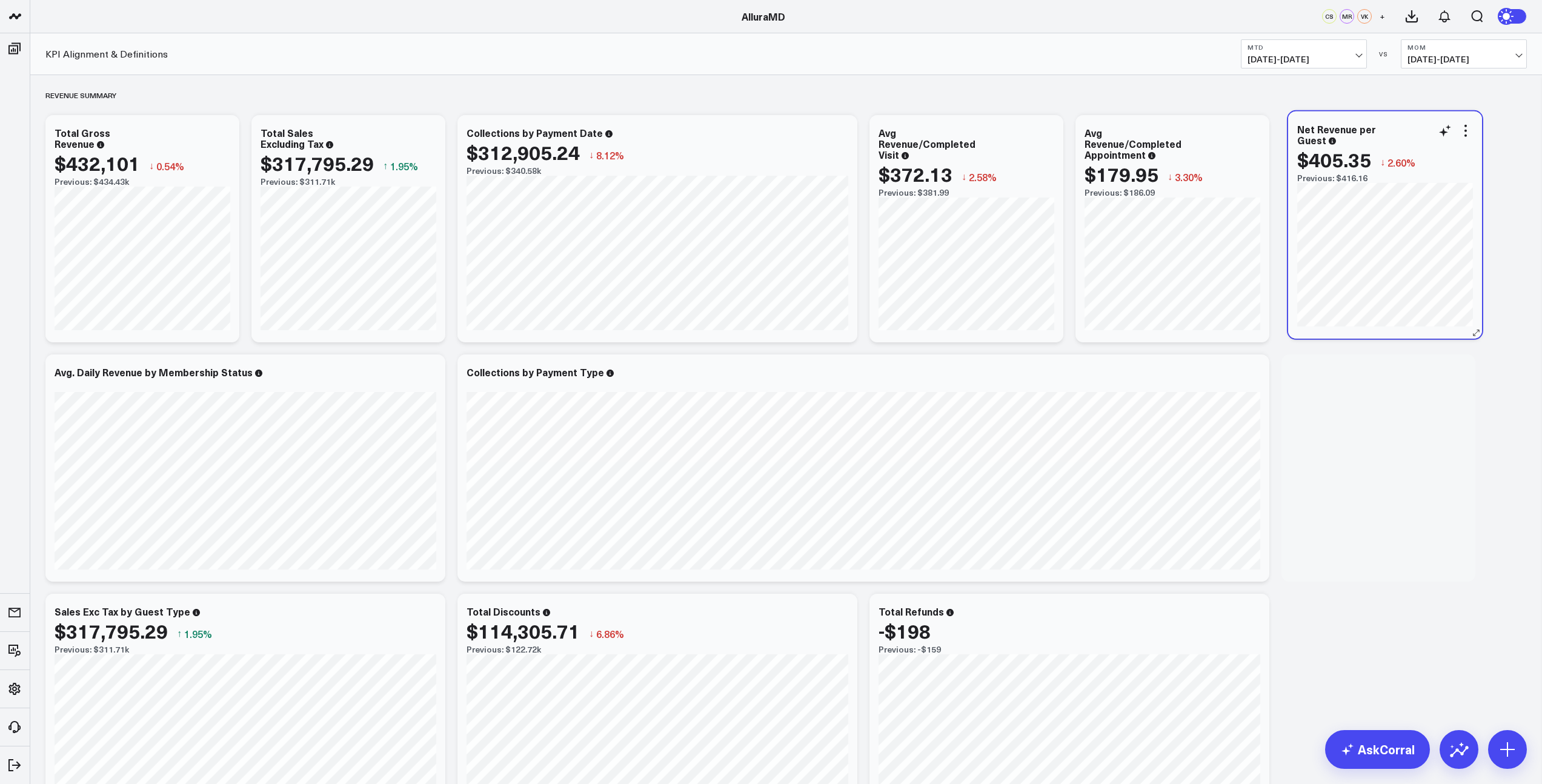
drag, startPoint x: 1394, startPoint y: 370, endPoint x: 1400, endPoint y: 127, distance: 243.1
click at [1400, 127] on div "Net Revenue per Guest" at bounding box center [1385, 134] width 175 height 22
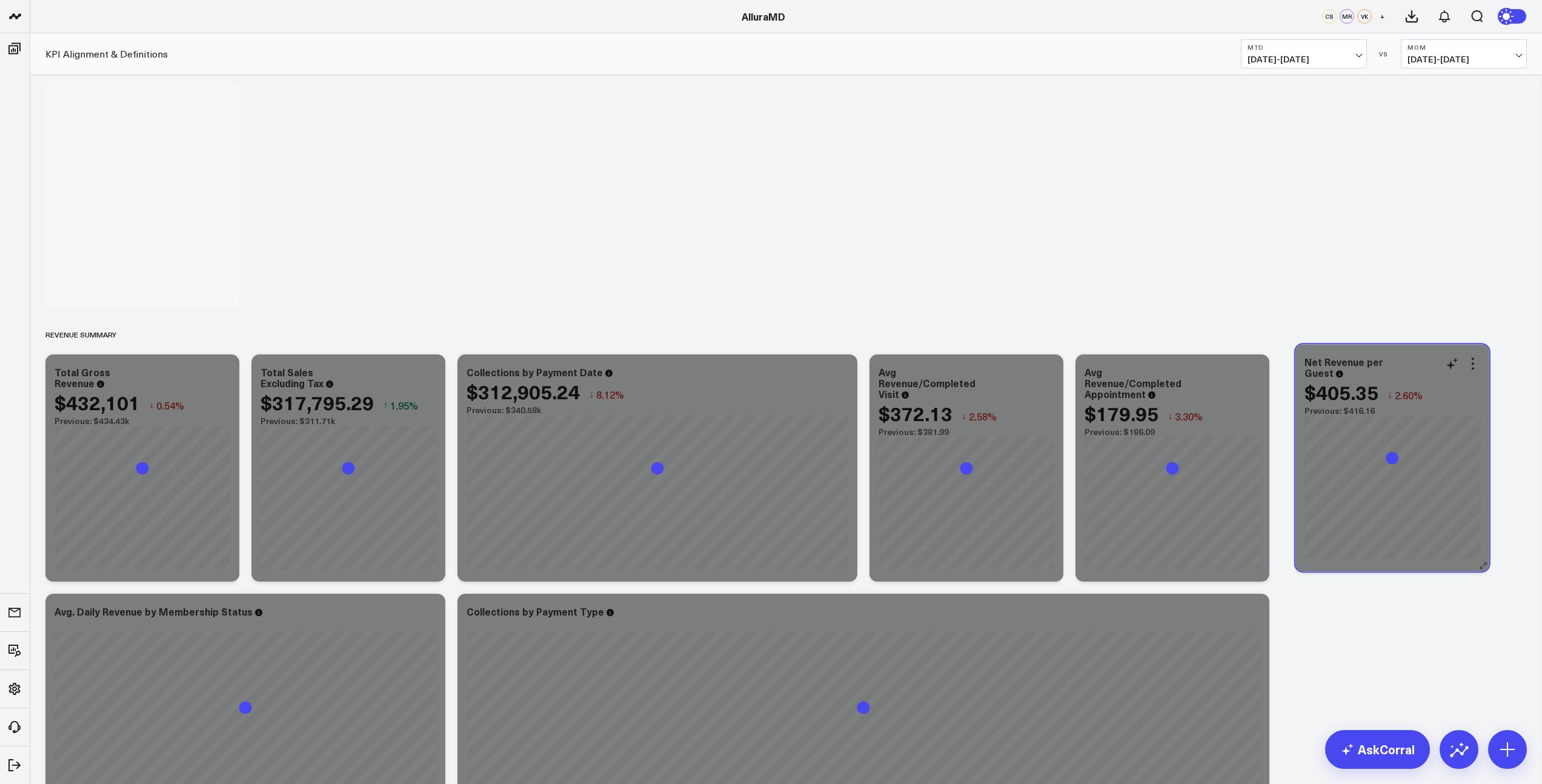
drag, startPoint x: 1399, startPoint y: 363, endPoint x: 1413, endPoint y: 354, distance: 16.6
click at [1413, 354] on div "Net Revenue per Guest $405.35 ↓ 2.60% Previous: $416.16" at bounding box center [1392, 457] width 194 height 227
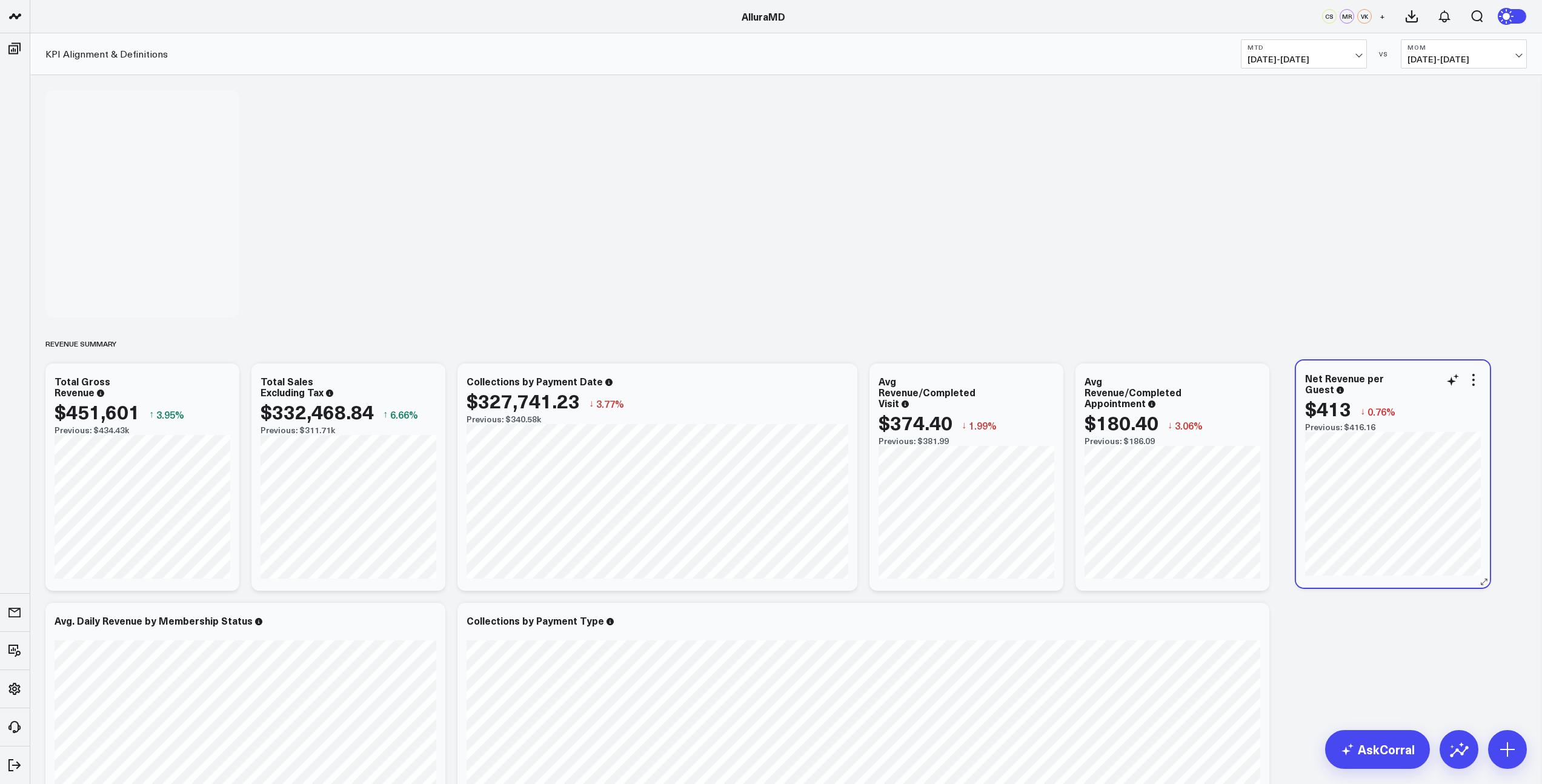
drag, startPoint x: 151, startPoint y: 110, endPoint x: 1402, endPoint y: 379, distance: 1279.6
click at [1402, 379] on div "Net Revenue per Guest" at bounding box center [1393, 384] width 175 height 22
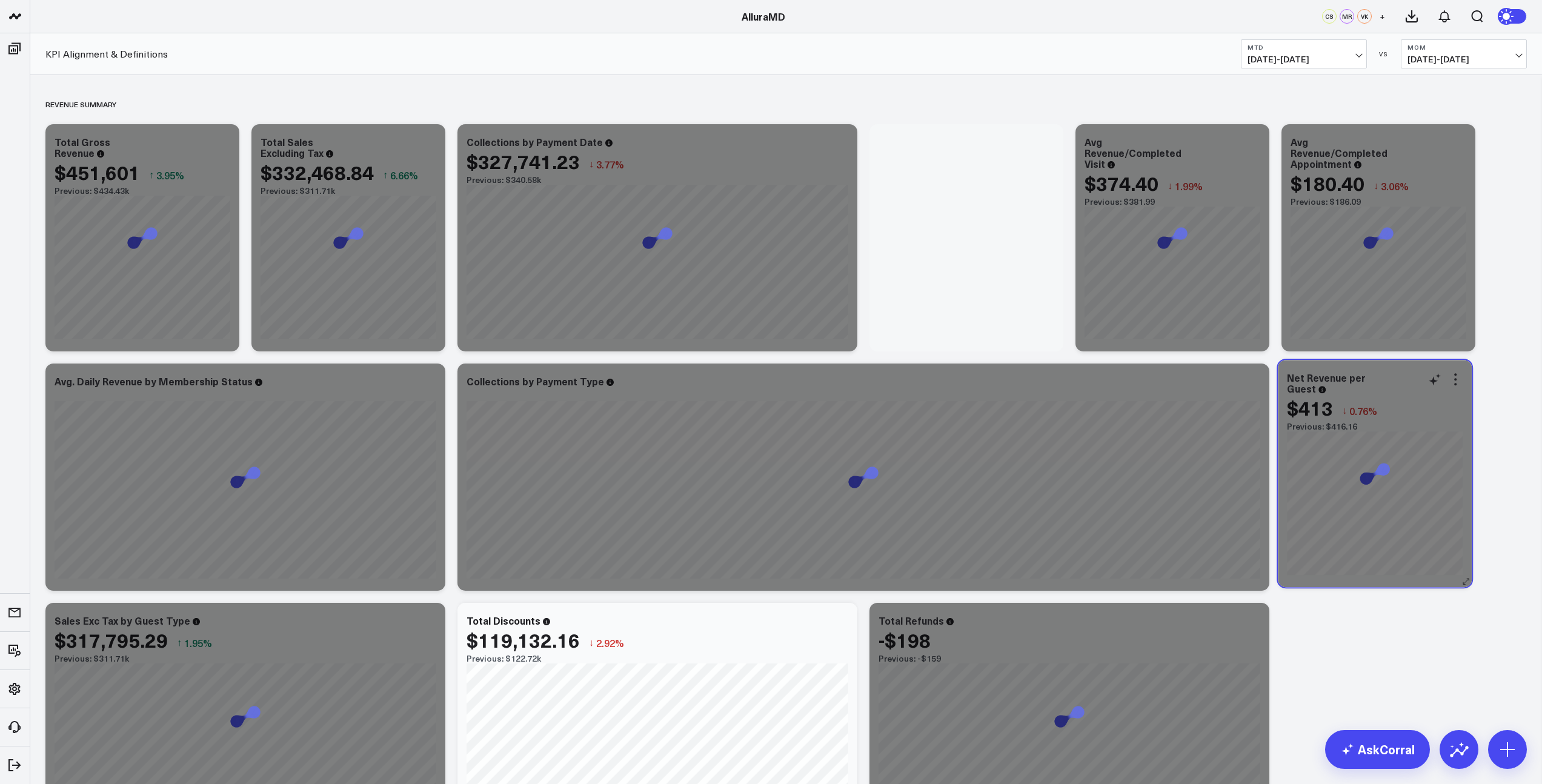
drag, startPoint x: 145, startPoint y: 111, endPoint x: 1377, endPoint y: 381, distance: 1261.2
click at [1377, 381] on div "Net Revenue per Guest" at bounding box center [1375, 383] width 175 height 22
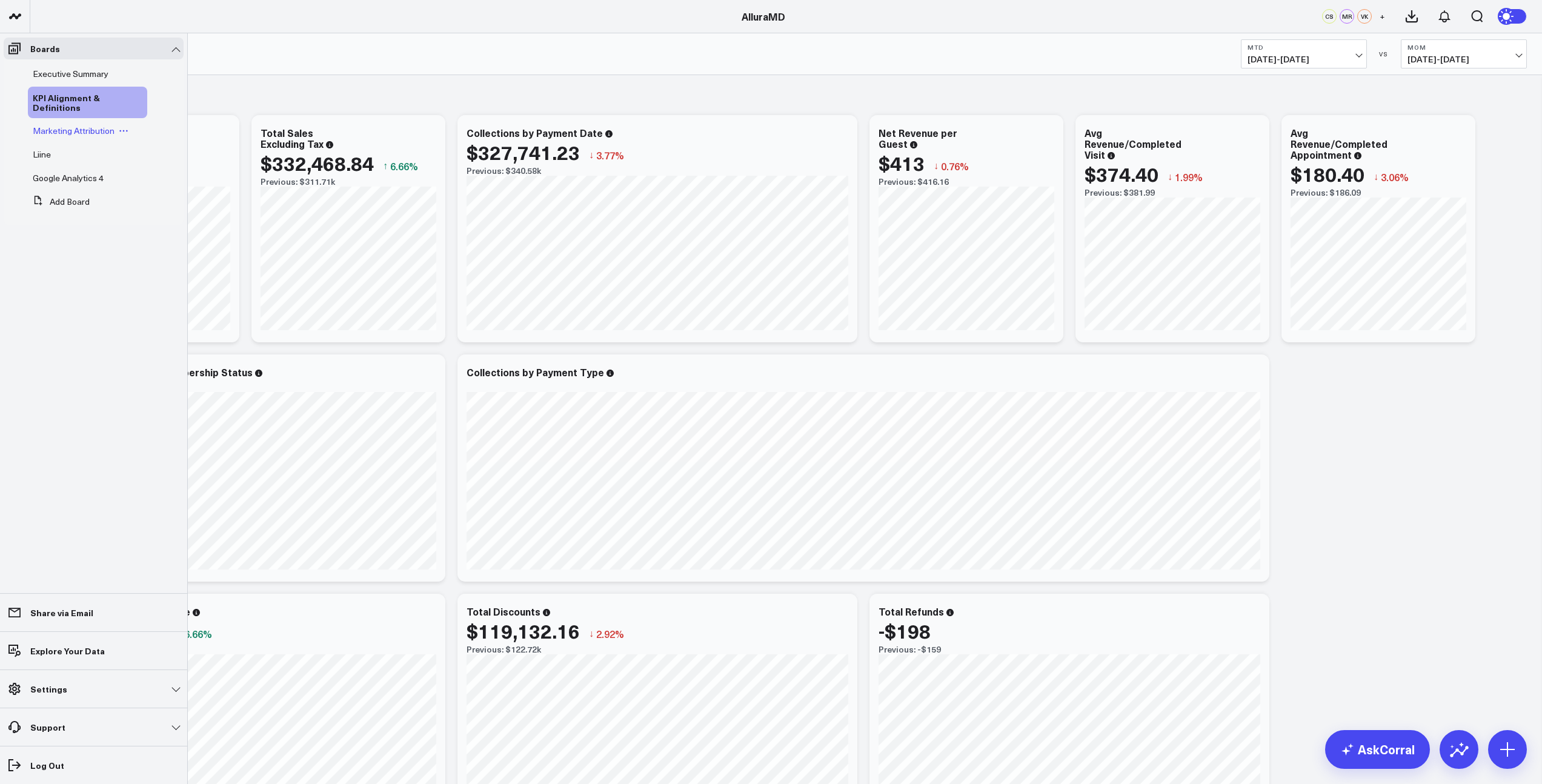
click at [58, 129] on span "Marketing Attribution" at bounding box center [74, 131] width 82 height 12
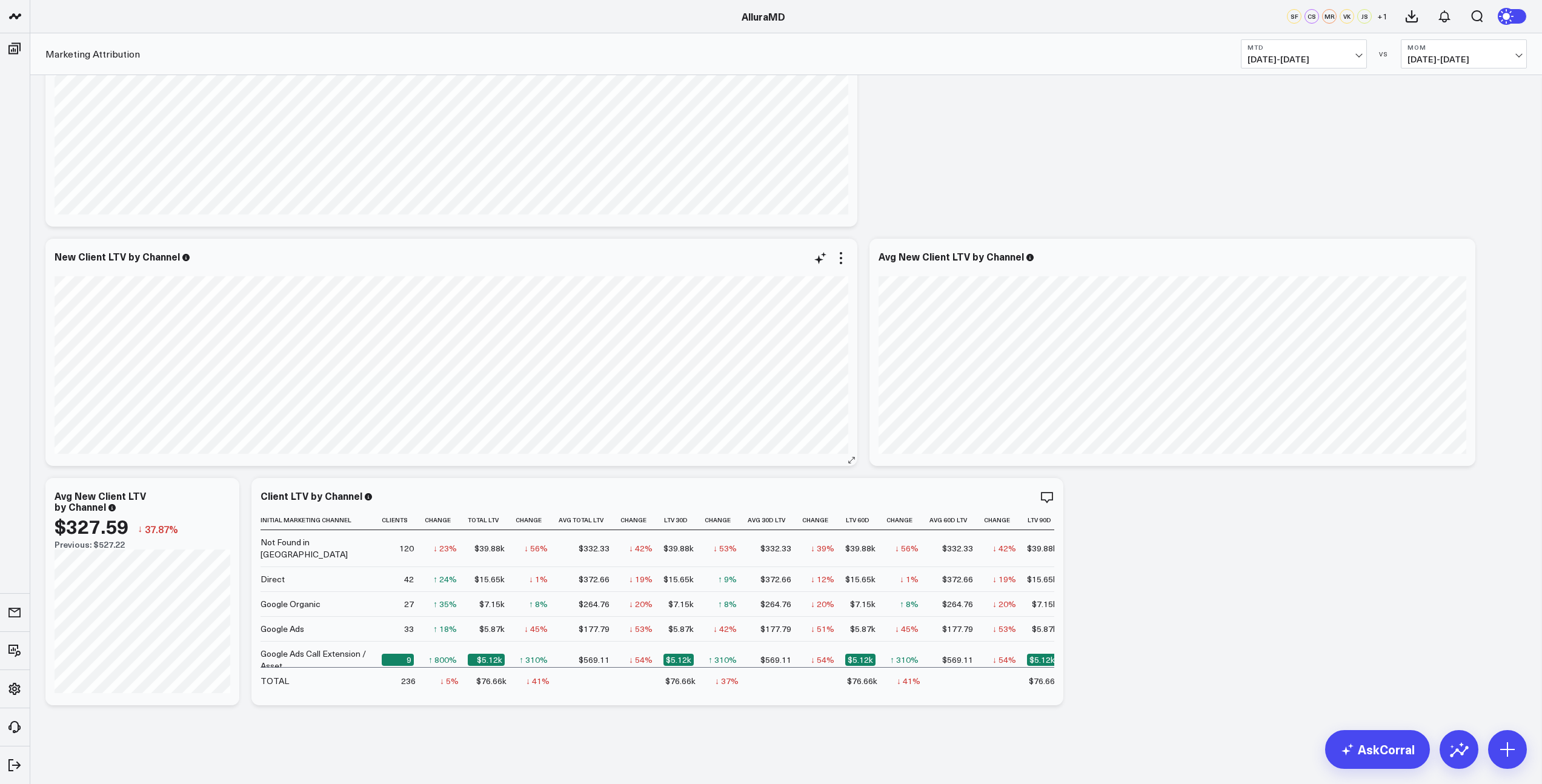
scroll to position [91, 0]
click at [1004, 498] on icon "button" at bounding box center [1006, 498] width 15 height 15
click at [1244, 524] on div "Modify via AI Copy link to widget Ask support Remove Create linked copy Executi…" at bounding box center [786, 353] width 1494 height 718
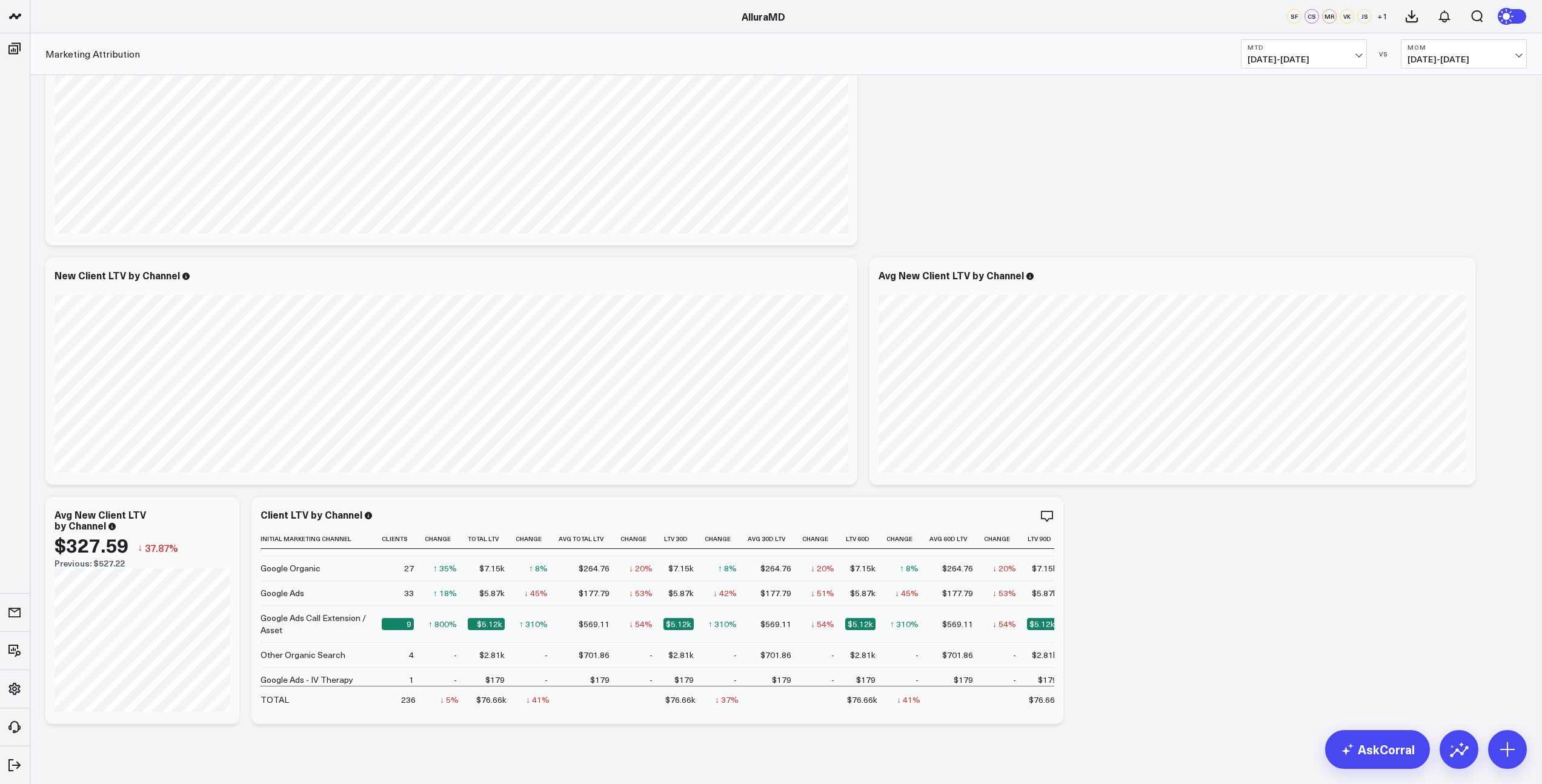
scroll to position [91, 0]
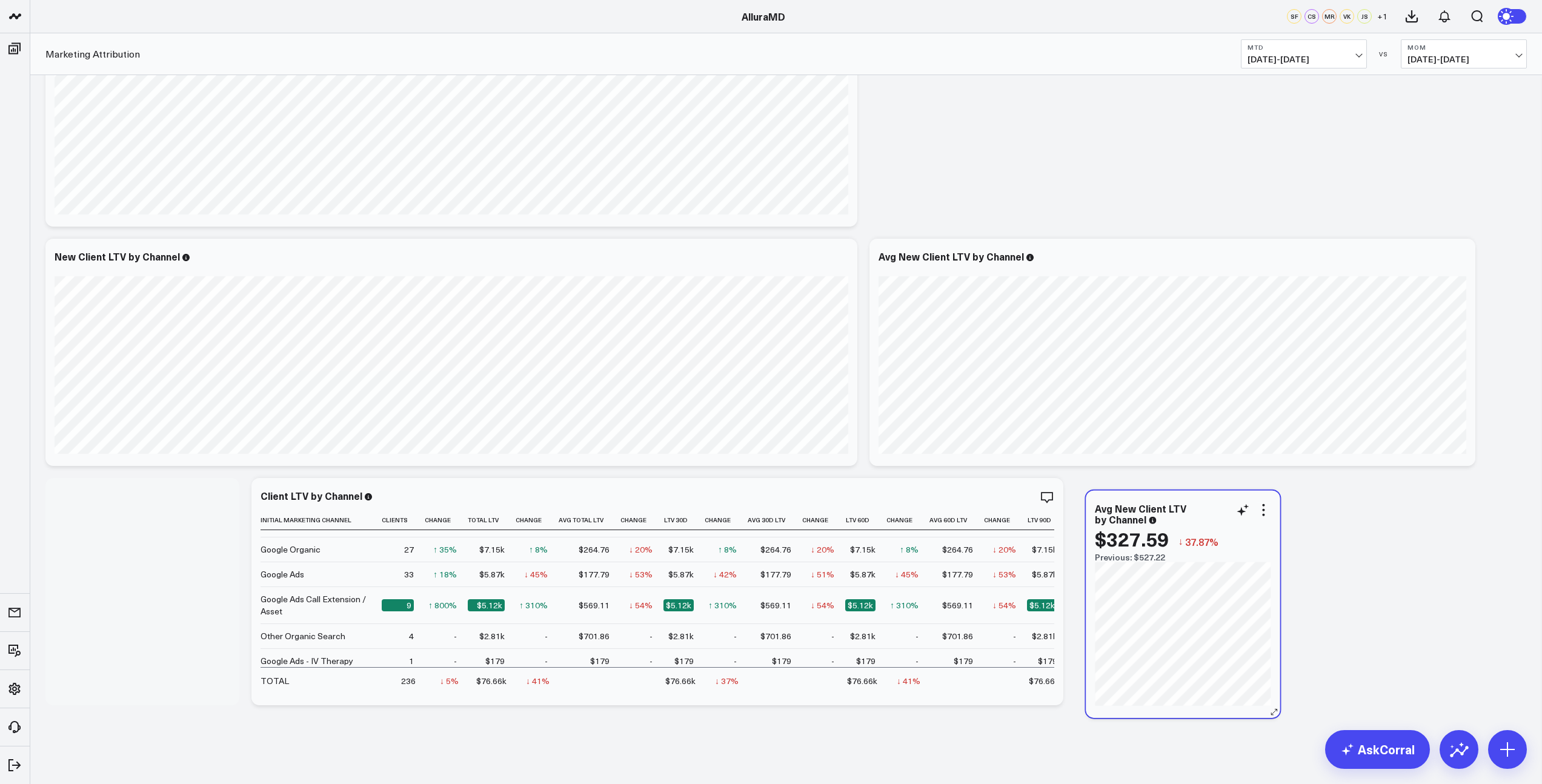
drag, startPoint x: 206, startPoint y: 493, endPoint x: 1205, endPoint y: 502, distance: 999.0
click at [1206, 503] on div "Avg New Client LTV by Channel" at bounding box center [1182, 514] width 175 height 22
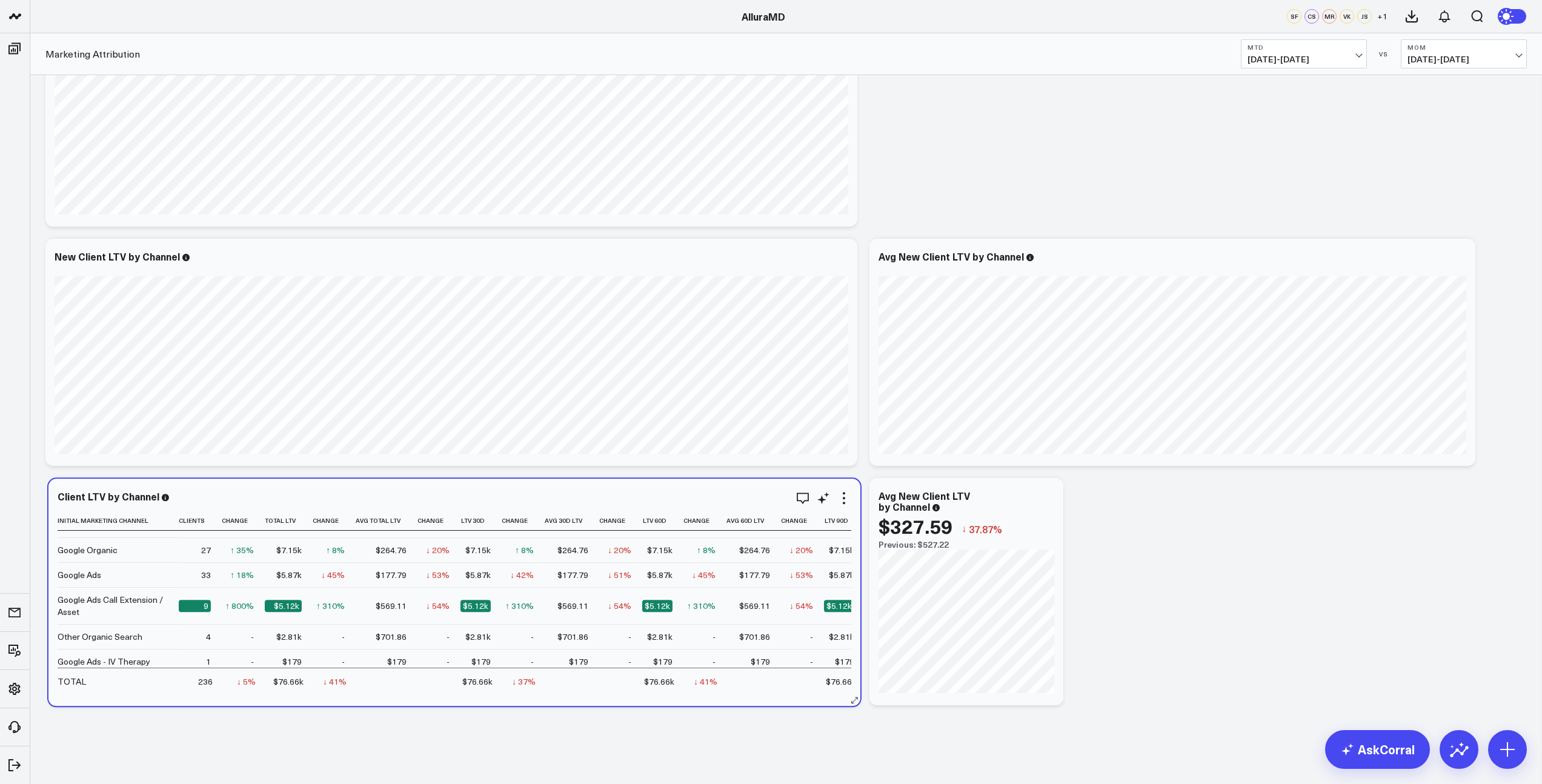
drag, startPoint x: 626, startPoint y: 498, endPoint x: 424, endPoint y: 499, distance: 202.0
click at [424, 499] on div "Client LTV by Channel" at bounding box center [455, 496] width 794 height 11
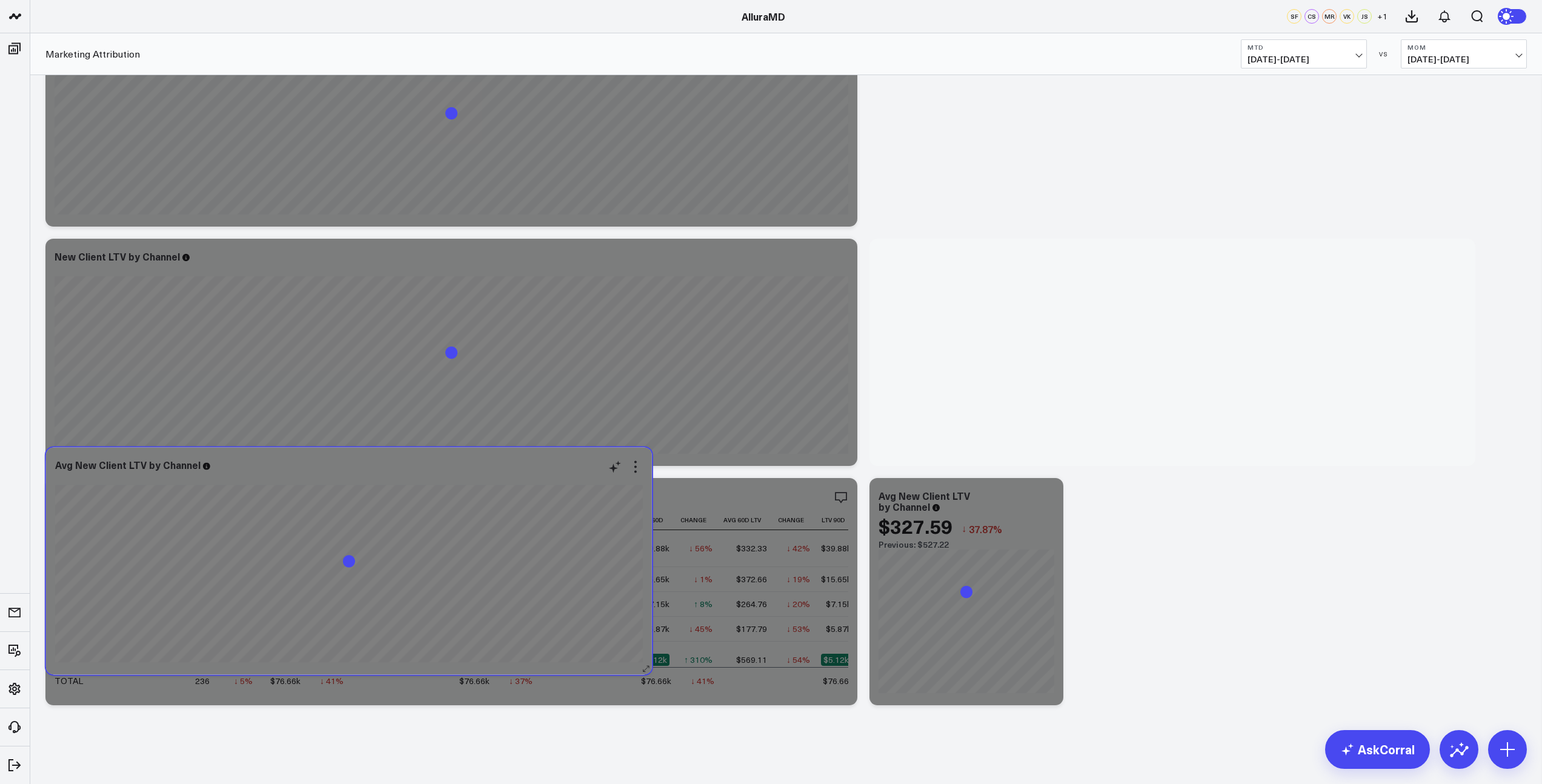
drag, startPoint x: 1165, startPoint y: 251, endPoint x: 342, endPoint y: 460, distance: 849.1
click at [342, 460] on div "Avg New Client LTV by Channel" at bounding box center [349, 464] width 588 height 11
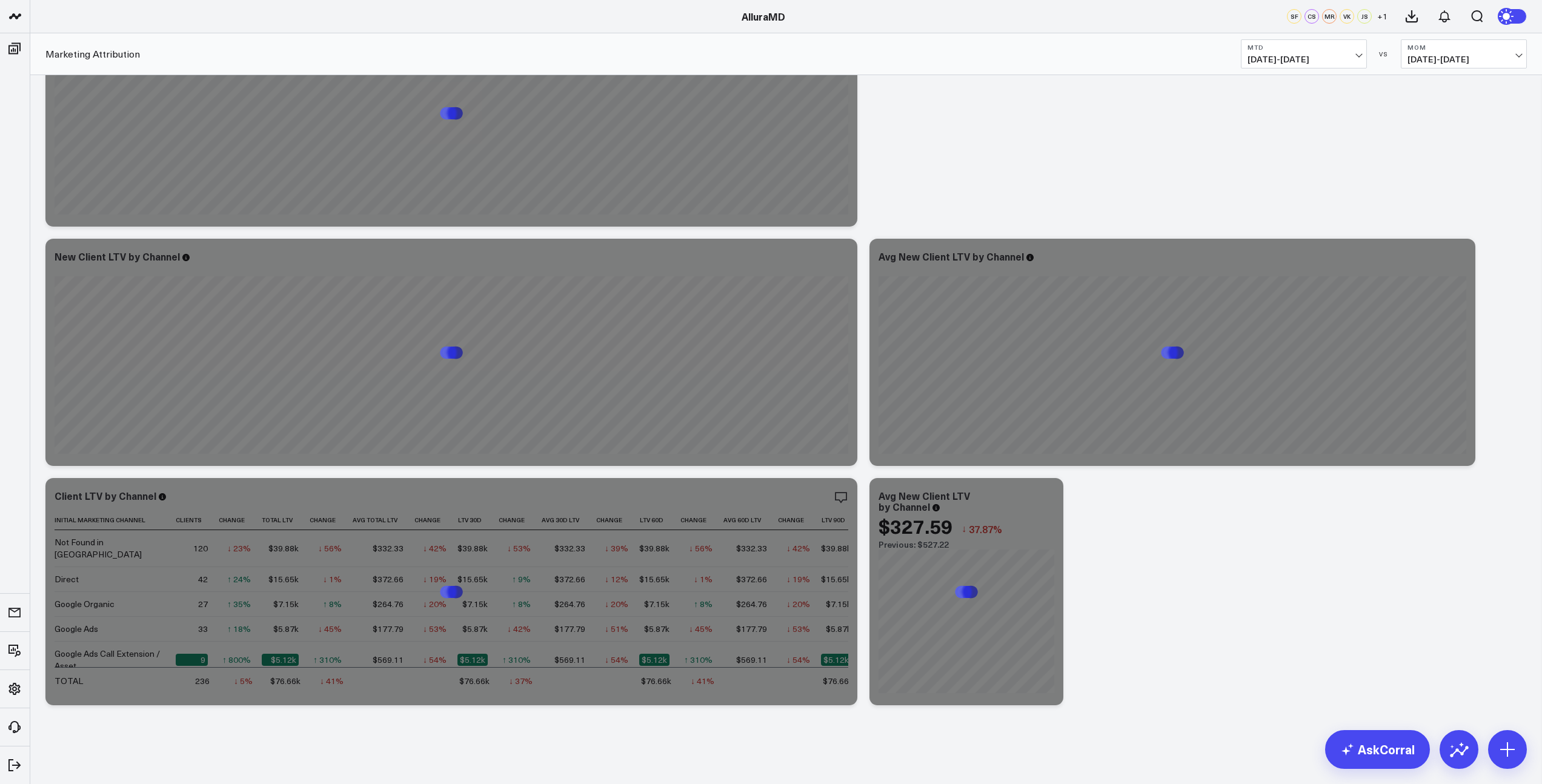
scroll to position [0, 0]
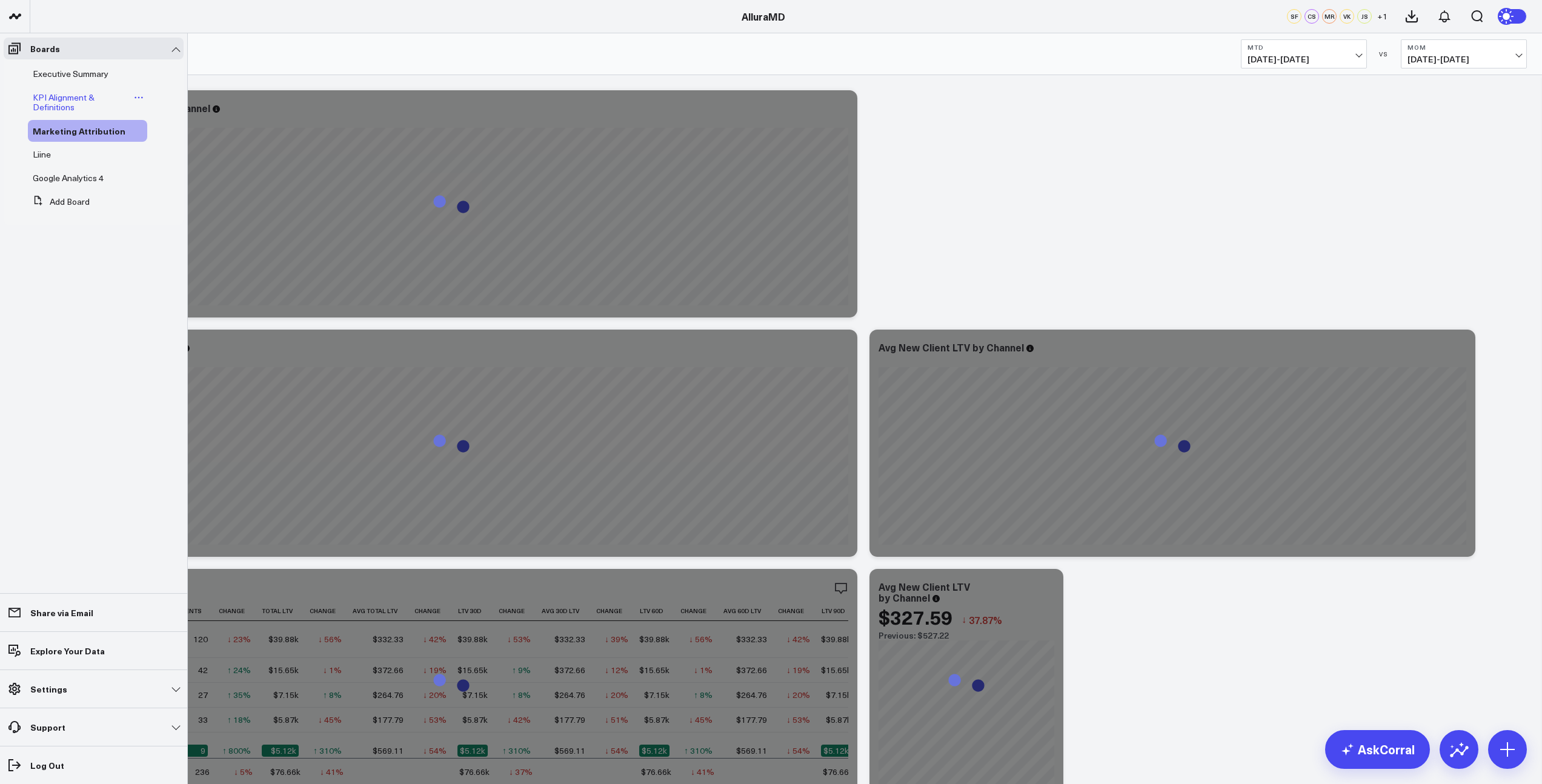
click at [54, 95] on span "KPI Alignment & Definitions" at bounding box center [64, 102] width 62 height 21
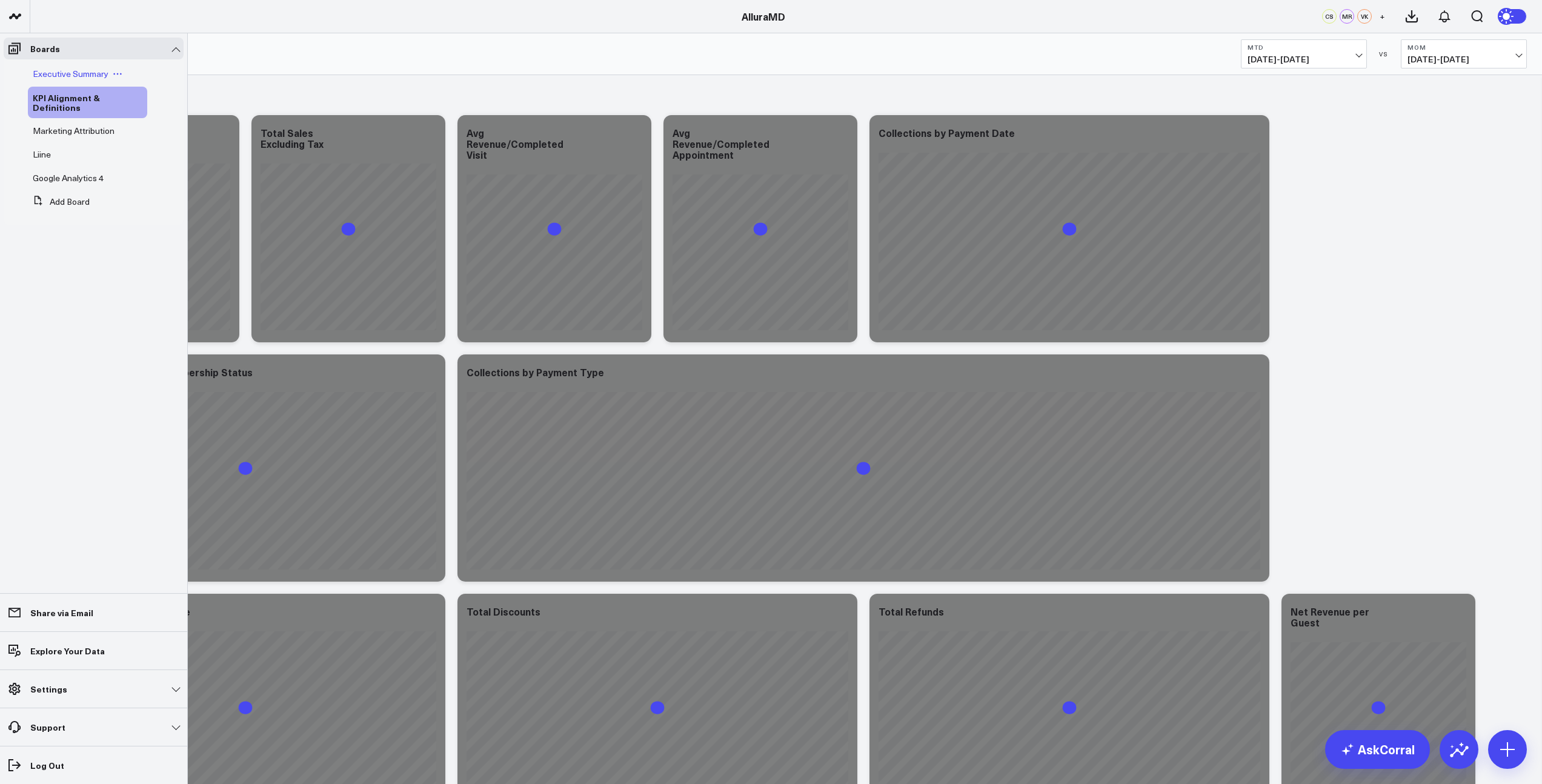
click at [64, 77] on span "Executive Summary" at bounding box center [71, 74] width 76 height 12
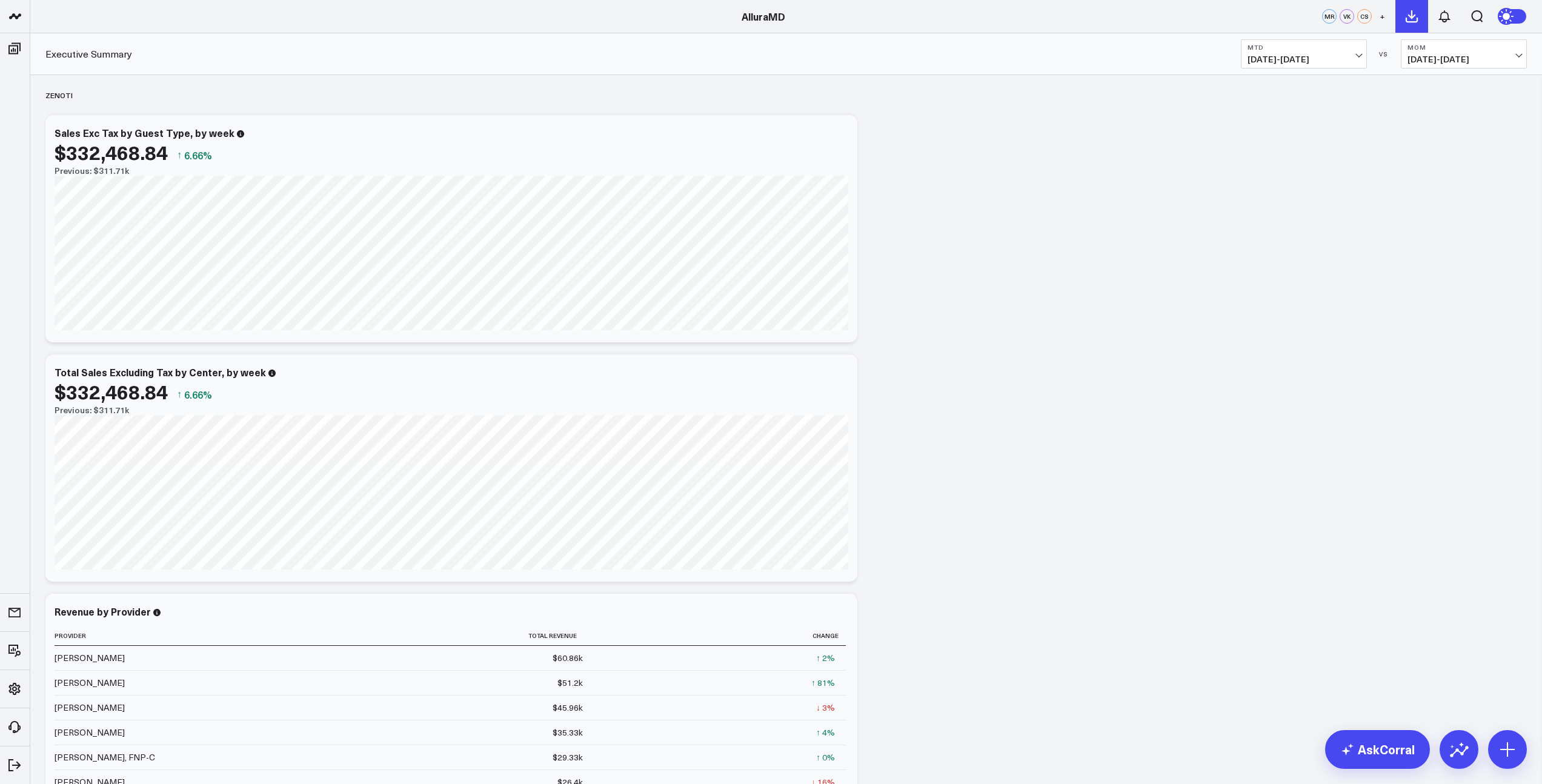
click at [1413, 18] on icon at bounding box center [1412, 16] width 15 height 15
